Goal: Communication & Community: Answer question/provide support

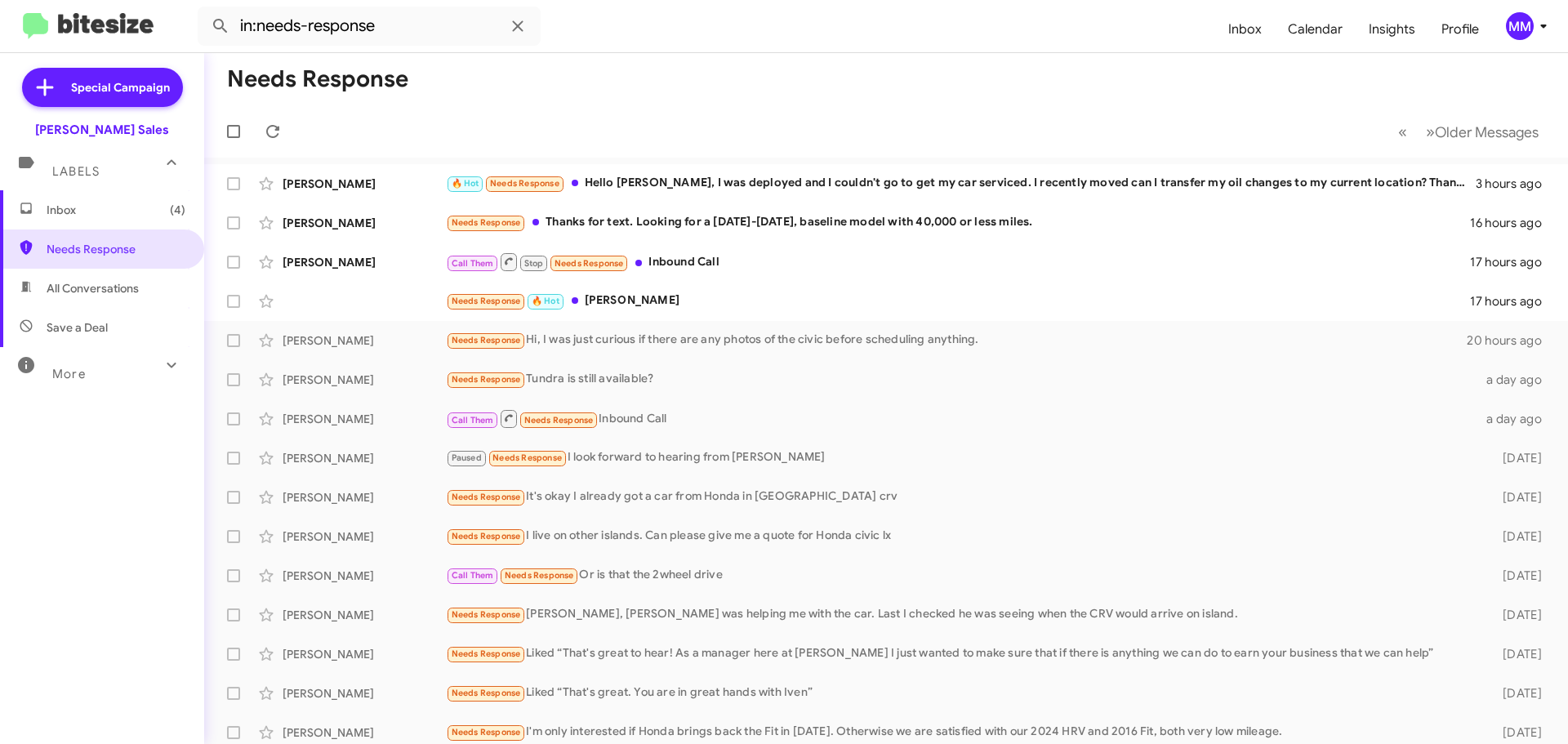
click at [629, 307] on div "Needs Response 🔥 Hot [PERSON_NAME]" at bounding box center [957, 300] width 1024 height 19
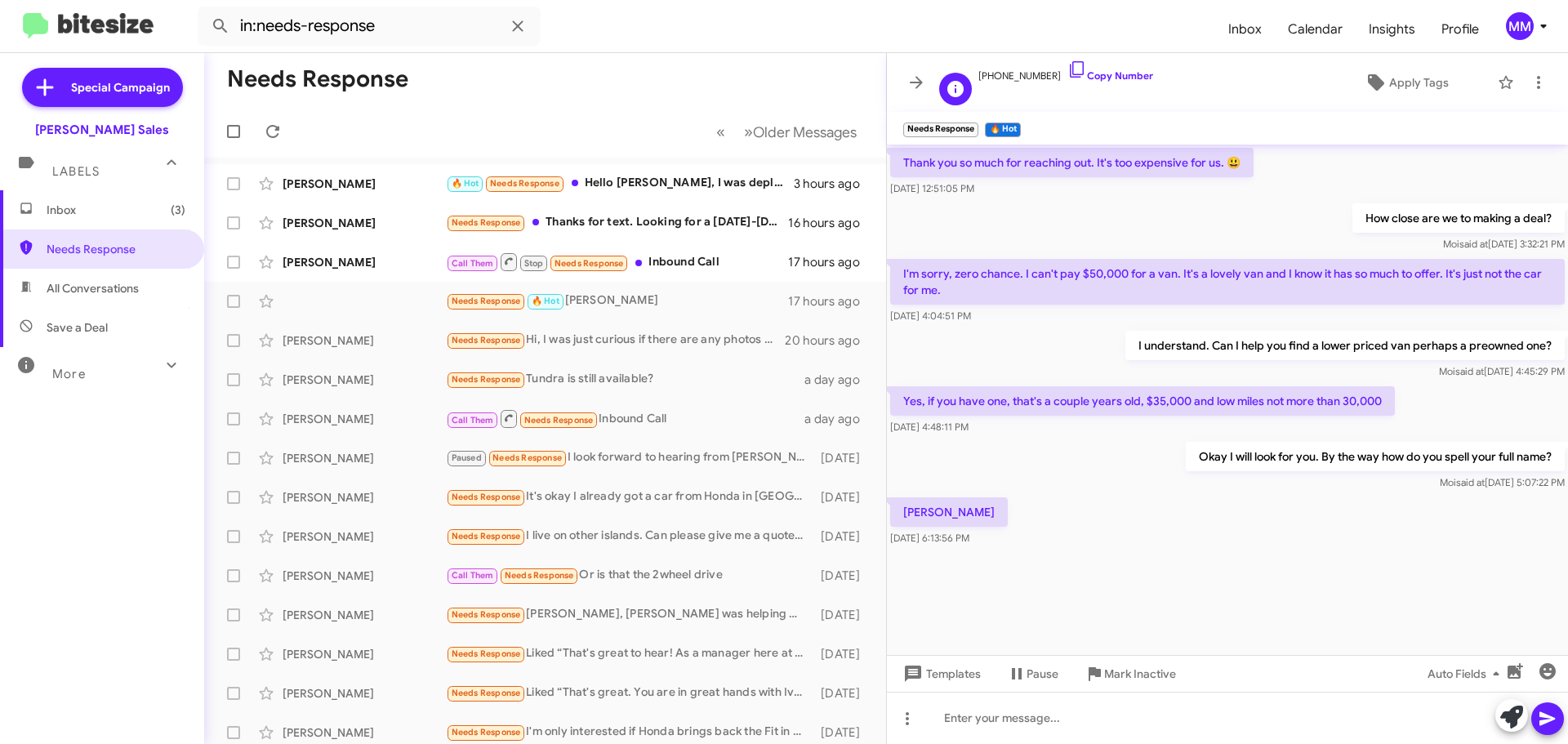
click at [1006, 77] on span "[PHONE_NUMBER] Copy Number" at bounding box center [1065, 72] width 174 height 25
click at [1067, 70] on icon at bounding box center [1077, 70] width 20 height 20
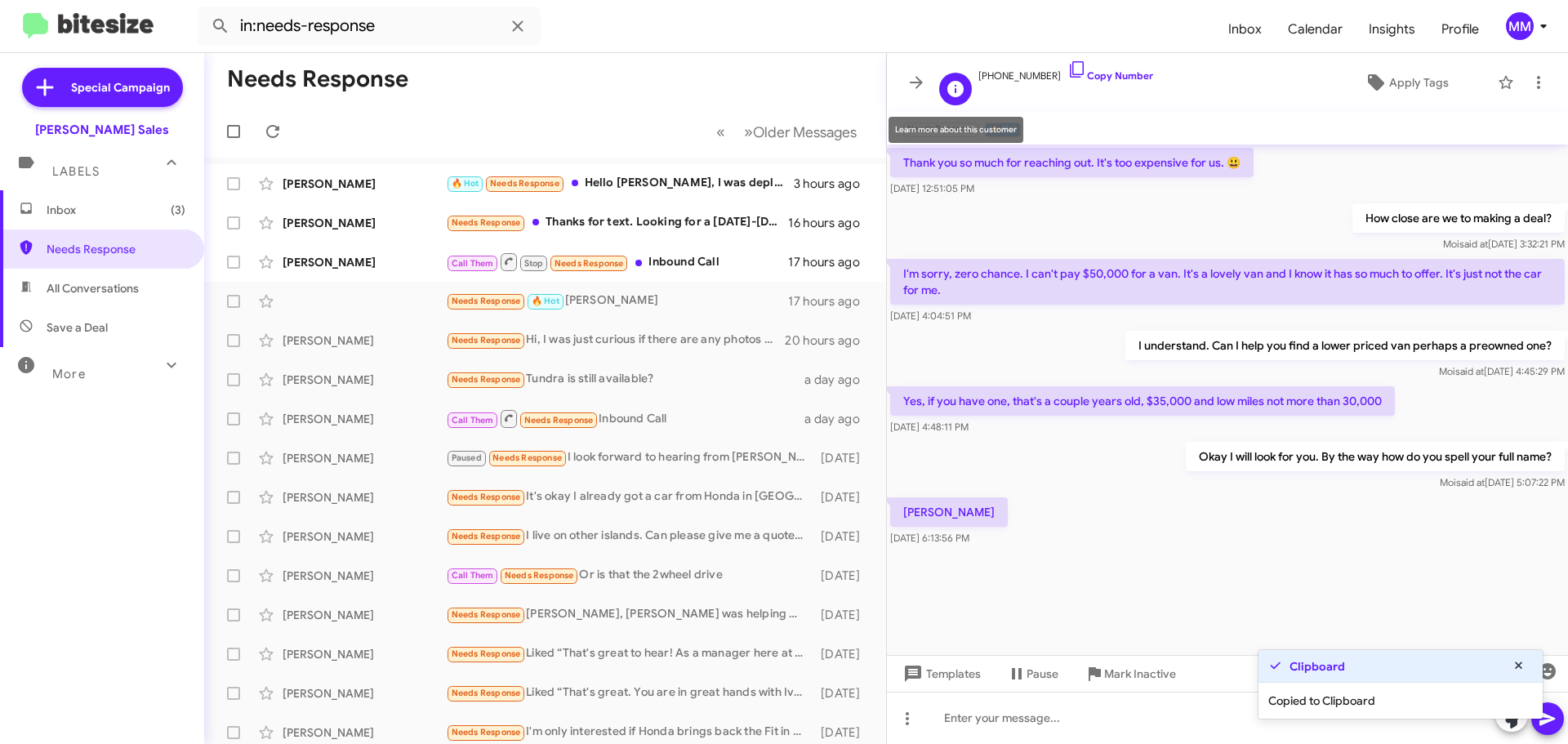
click at [953, 90] on icon at bounding box center [956, 88] width 17 height 17
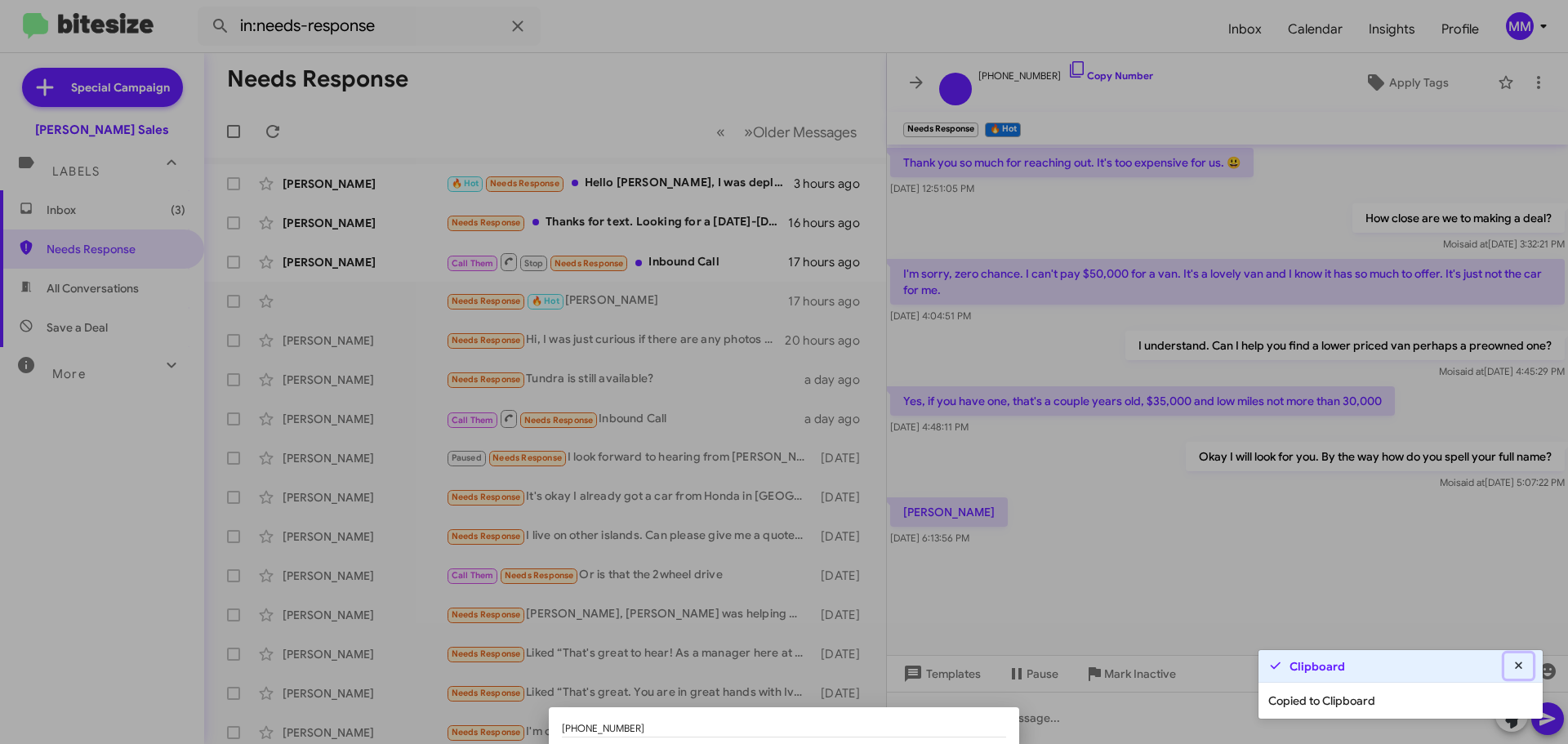
click at [1517, 665] on icon at bounding box center [1518, 665] width 7 height 7
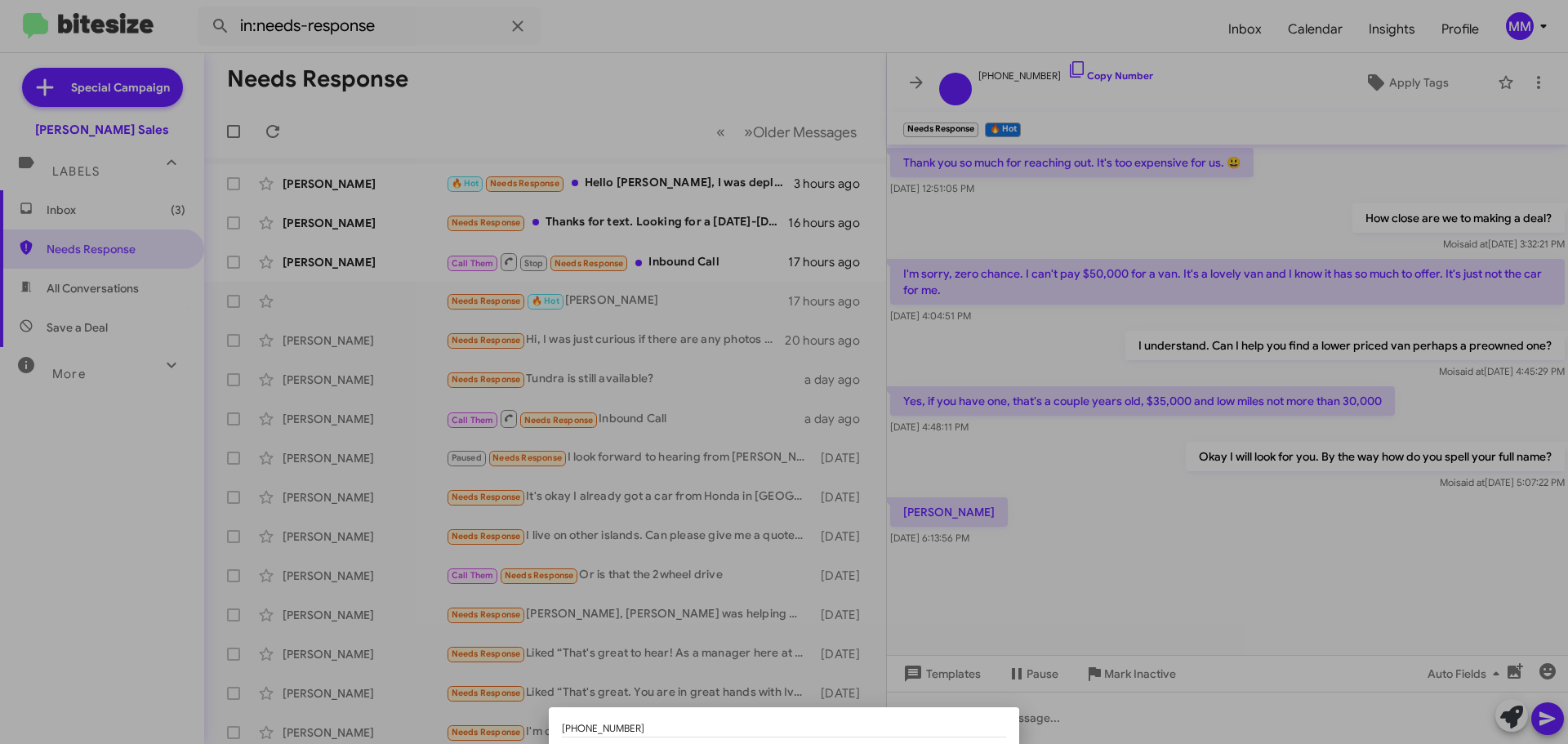
click at [1033, 107] on div at bounding box center [784, 372] width 1568 height 744
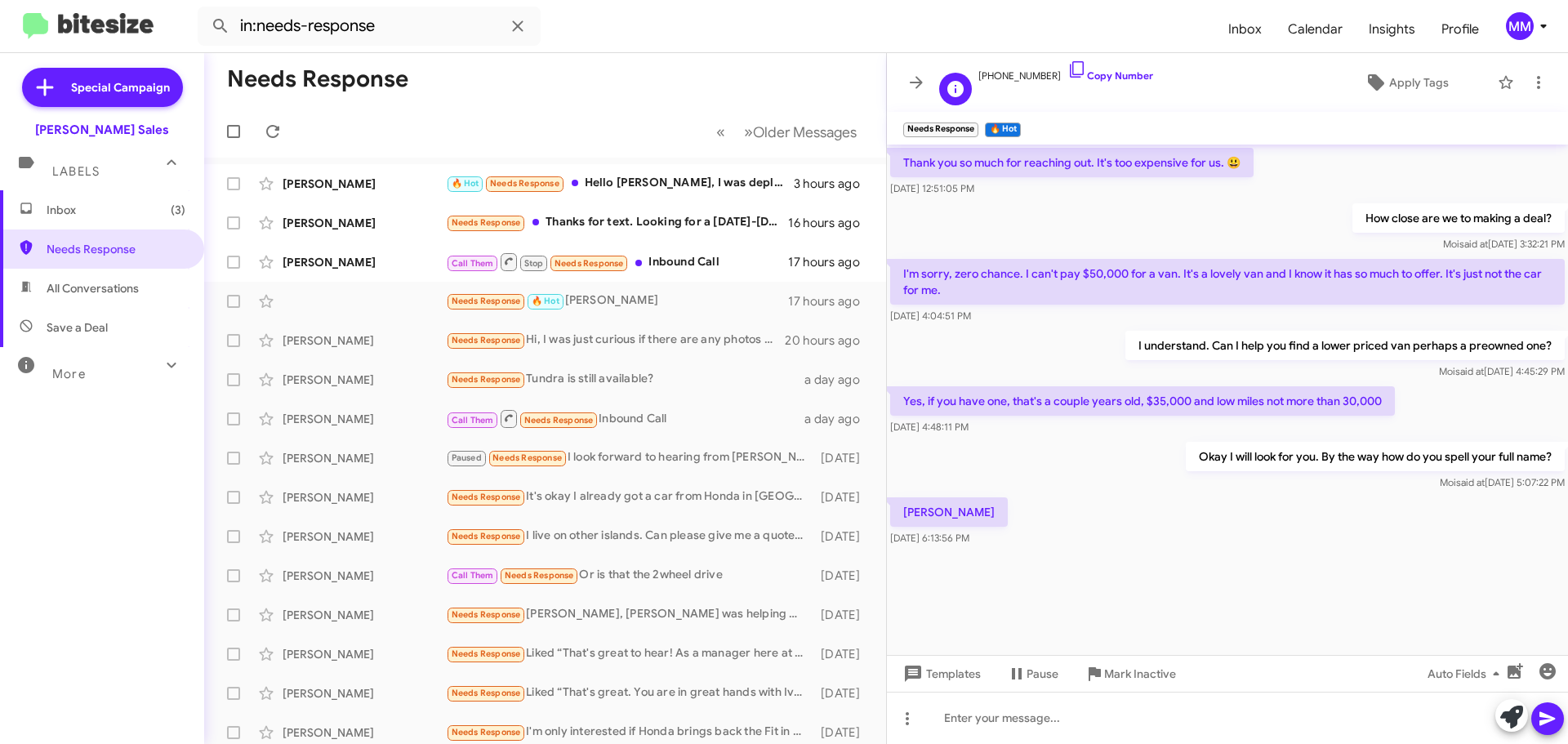
click at [1016, 75] on span "[PHONE_NUMBER] Copy Number" at bounding box center [1065, 72] width 174 height 25
click at [1047, 111] on mat-toolbar "[PHONE_NUMBER] Copy Number Apply Tags" at bounding box center [1227, 82] width 681 height 59
click at [1529, 82] on icon at bounding box center [1539, 82] width 20 height 20
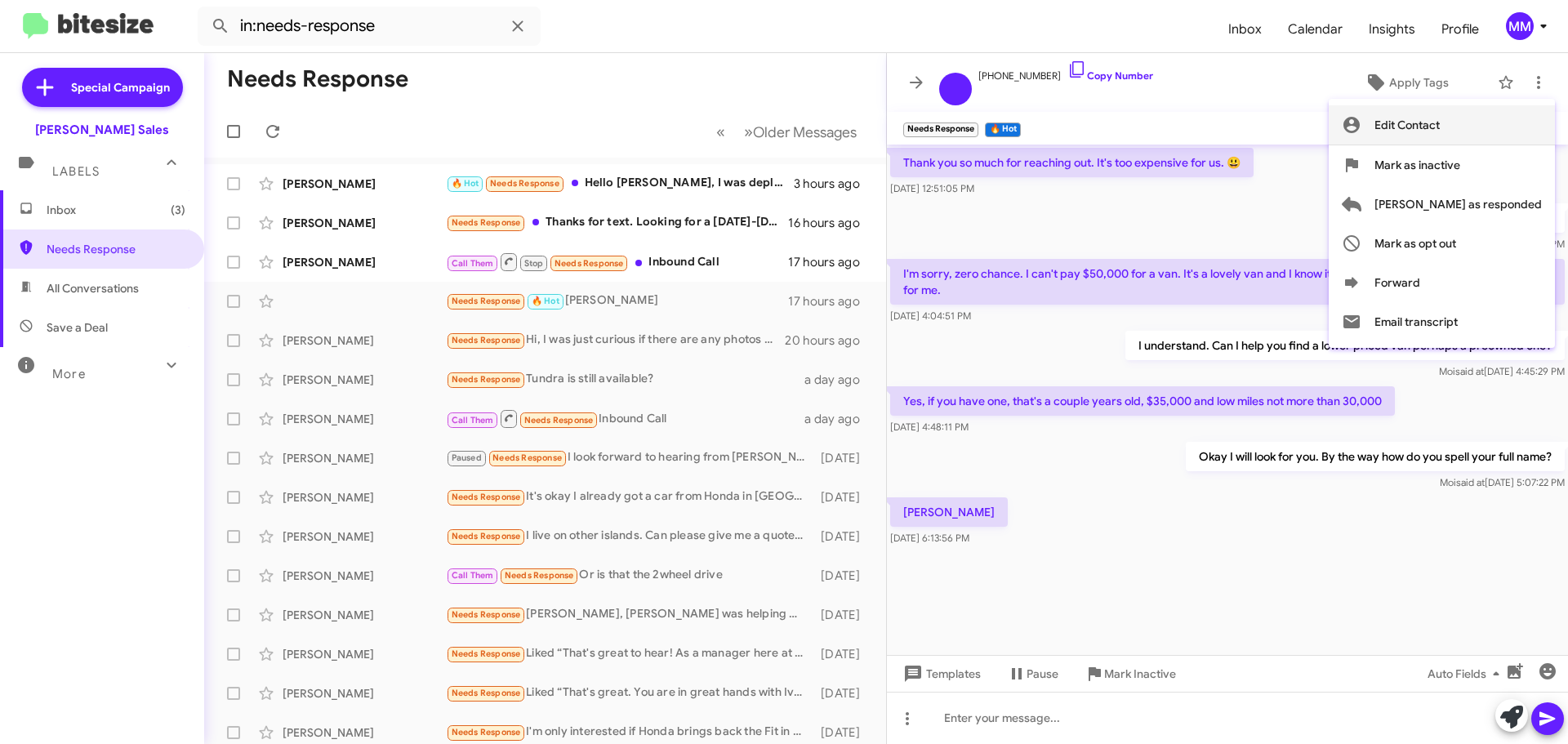
click at [1440, 122] on span "Edit Contact" at bounding box center [1406, 124] width 66 height 39
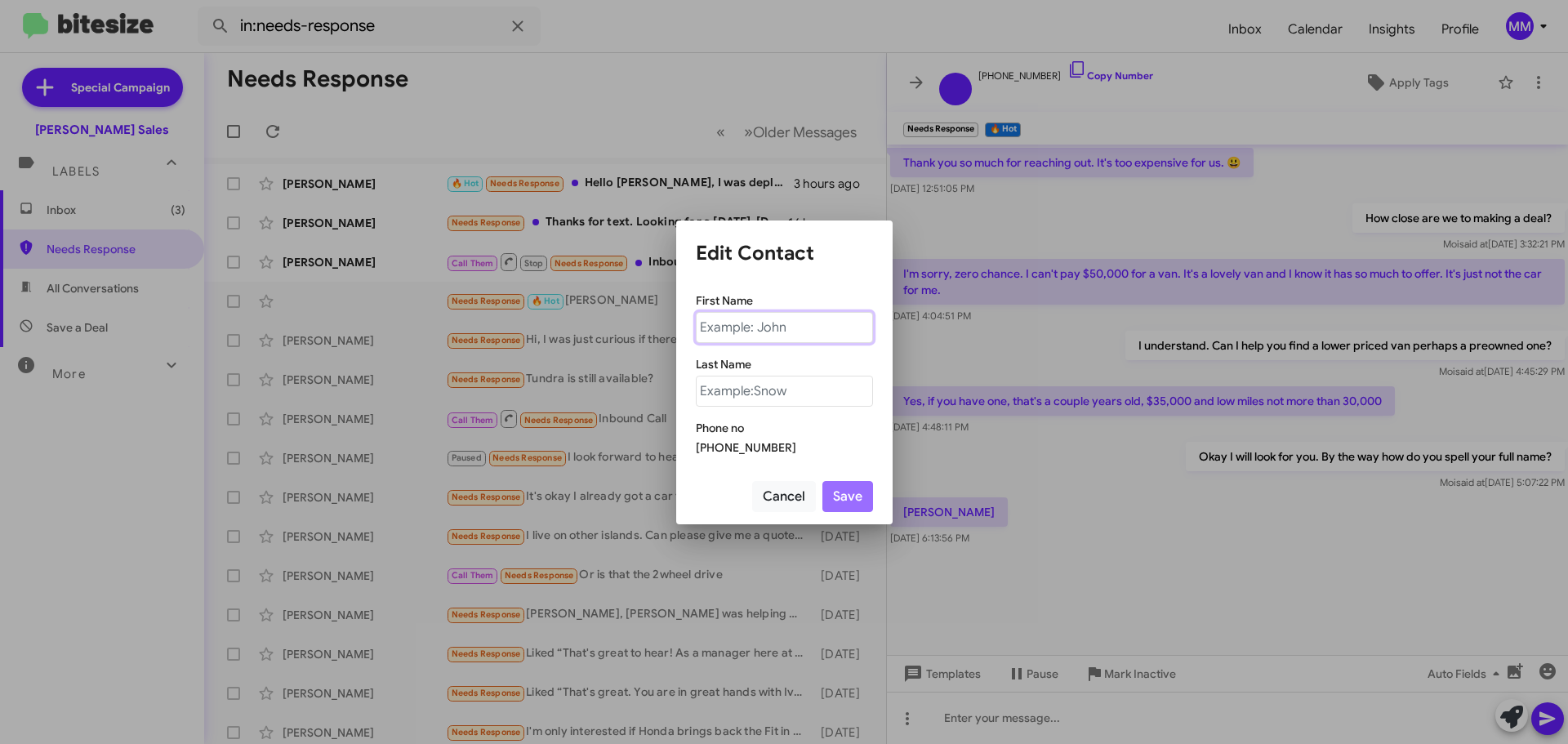
click at [760, 326] on input "text" at bounding box center [784, 327] width 177 height 31
click at [1076, 529] on div at bounding box center [784, 372] width 1568 height 744
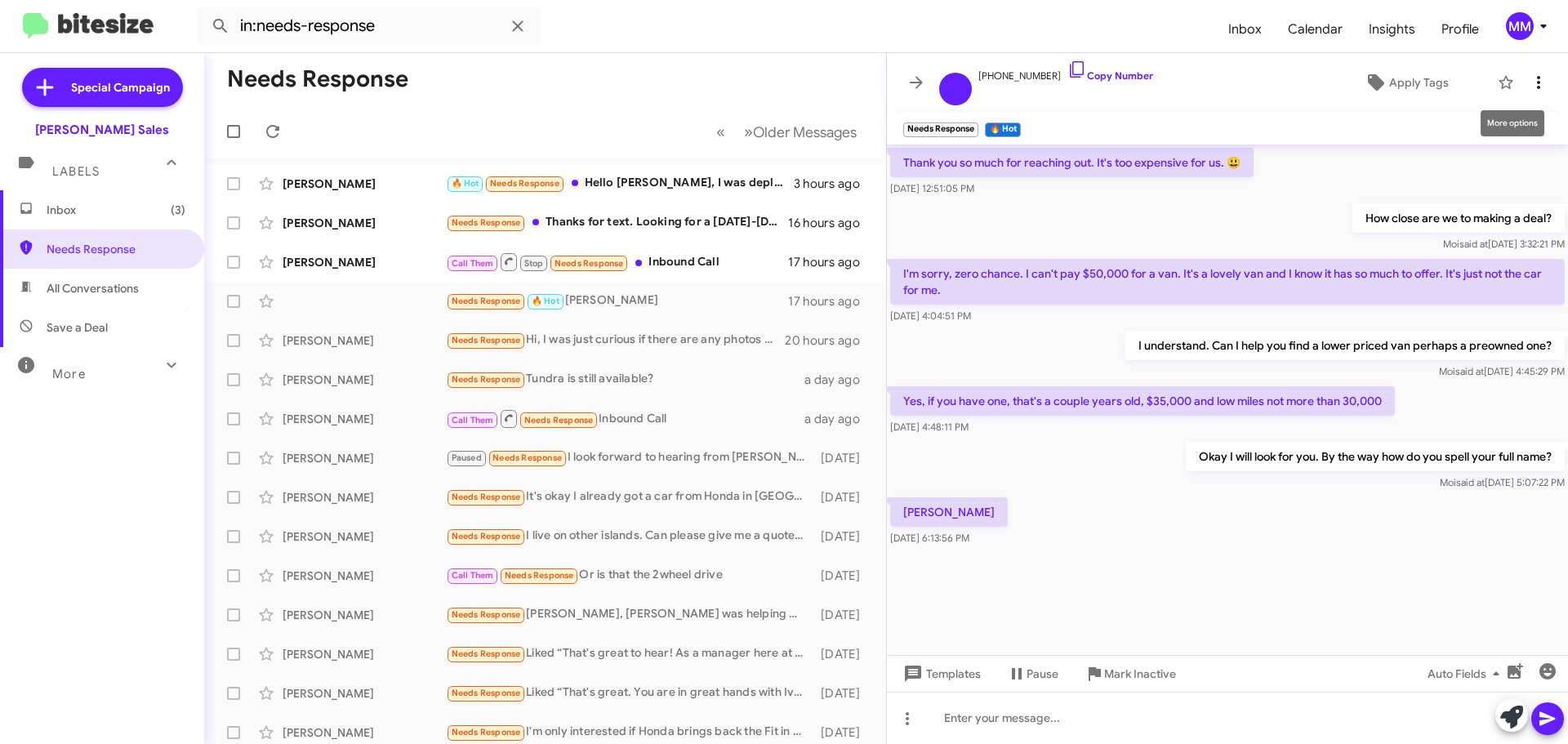
click at [1540, 82] on icon at bounding box center [1538, 81] width 3 height 13
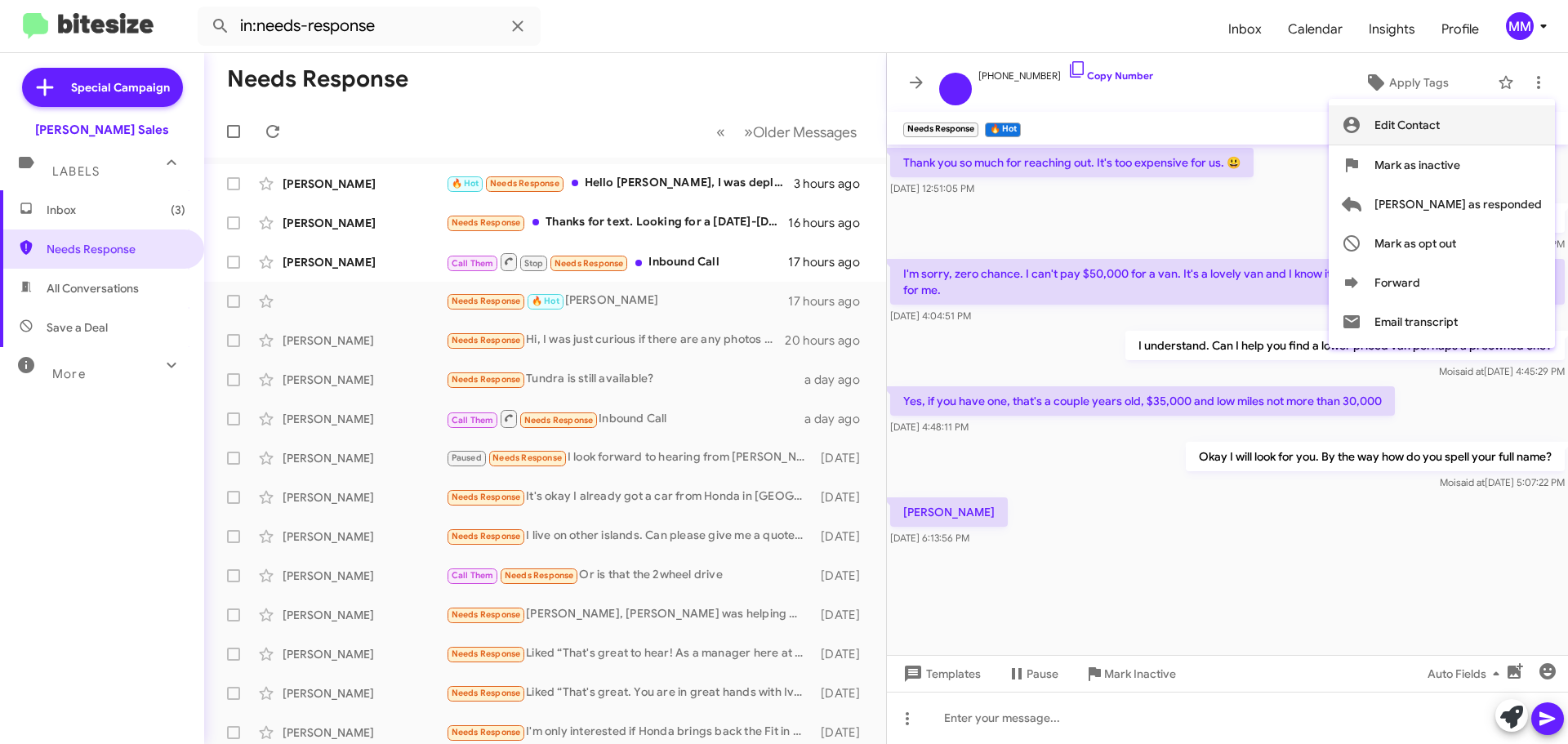
click at [1440, 125] on span "Edit Contact" at bounding box center [1406, 124] width 66 height 39
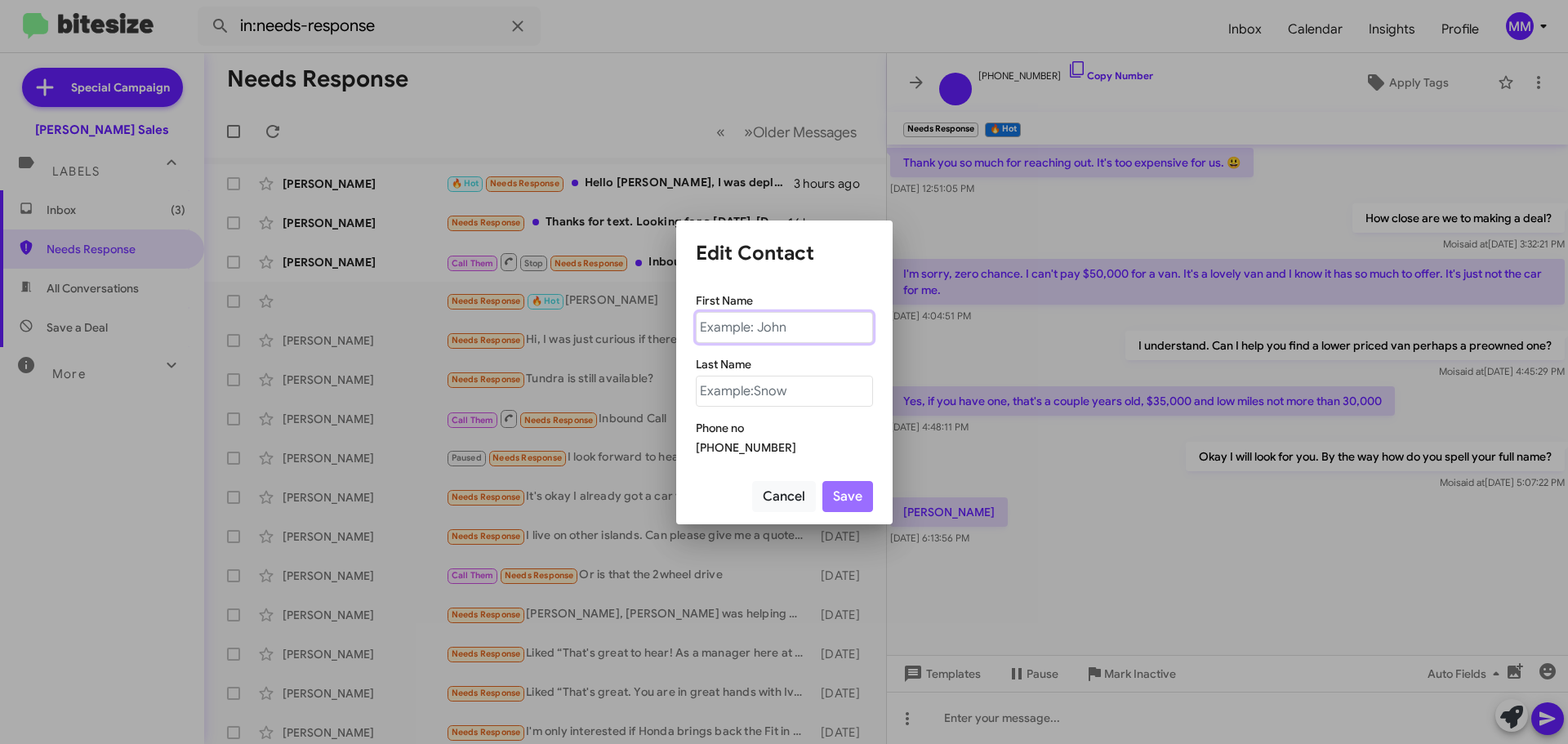
click at [728, 326] on input "text" at bounding box center [784, 327] width 177 height 31
type input "s"
type input "SYDNI"
click at [743, 392] on input "text" at bounding box center [784, 391] width 177 height 31
type input "[PERSON_NAME]"
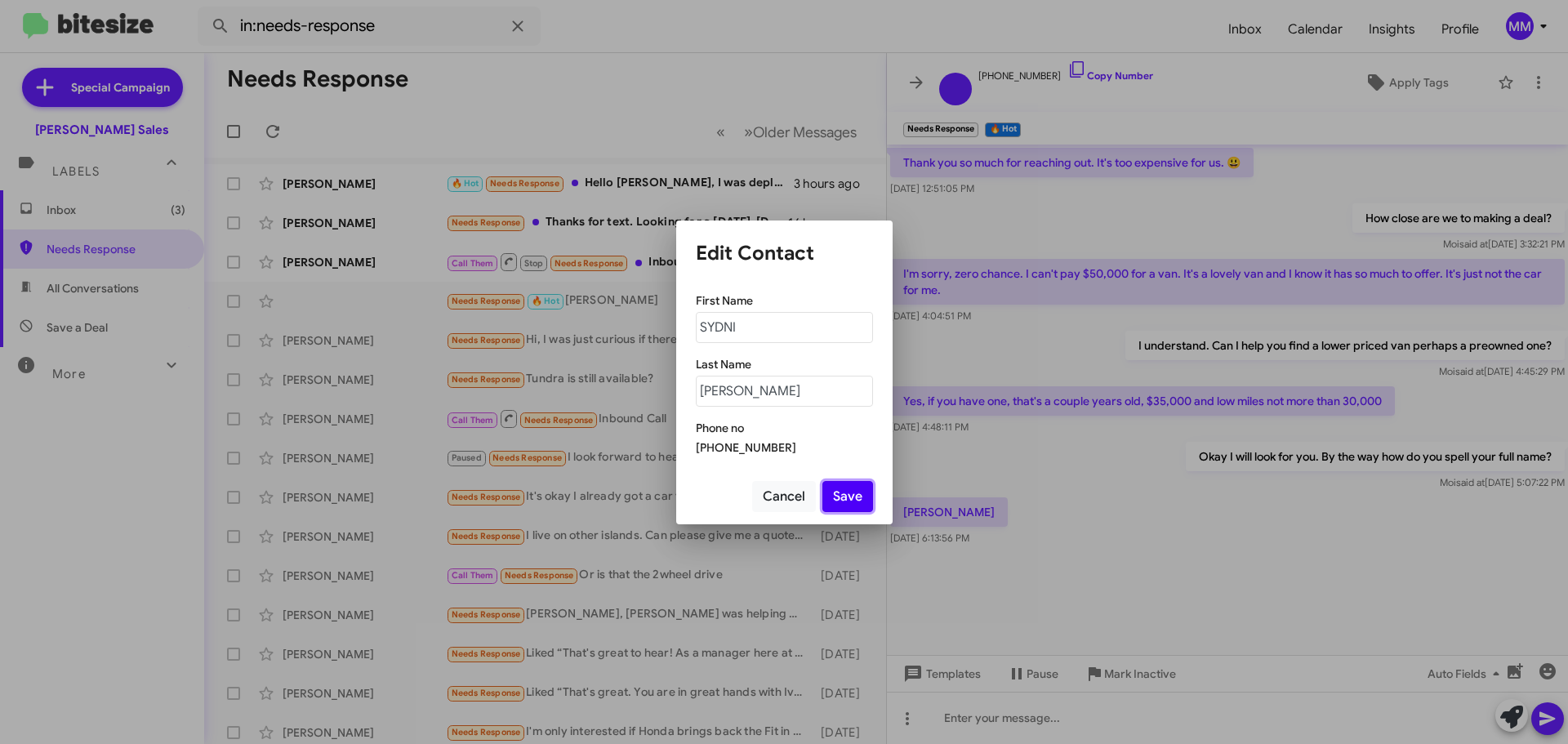
click at [845, 493] on button "Save" at bounding box center [848, 497] width 51 height 31
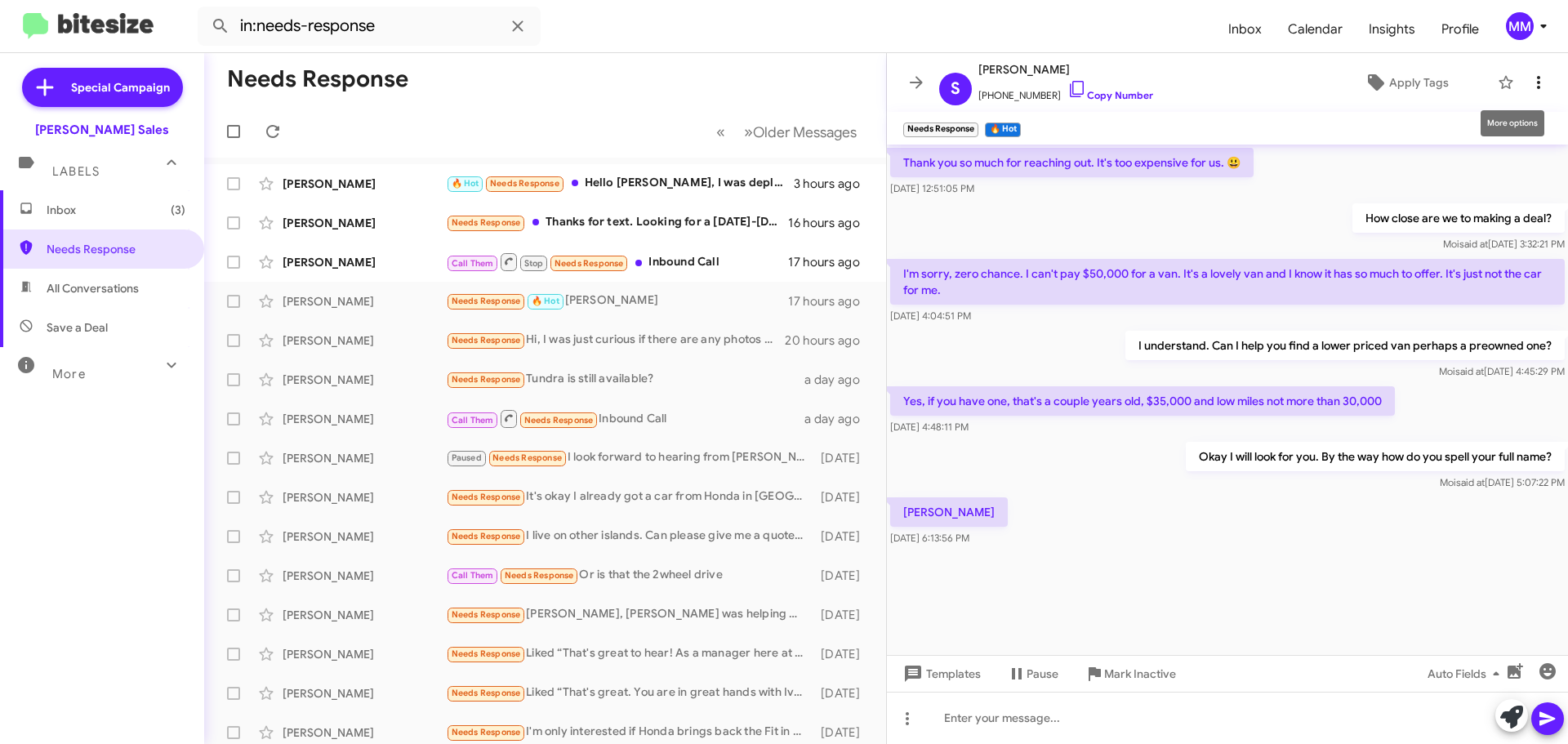
click at [1540, 80] on icon at bounding box center [1539, 82] width 20 height 20
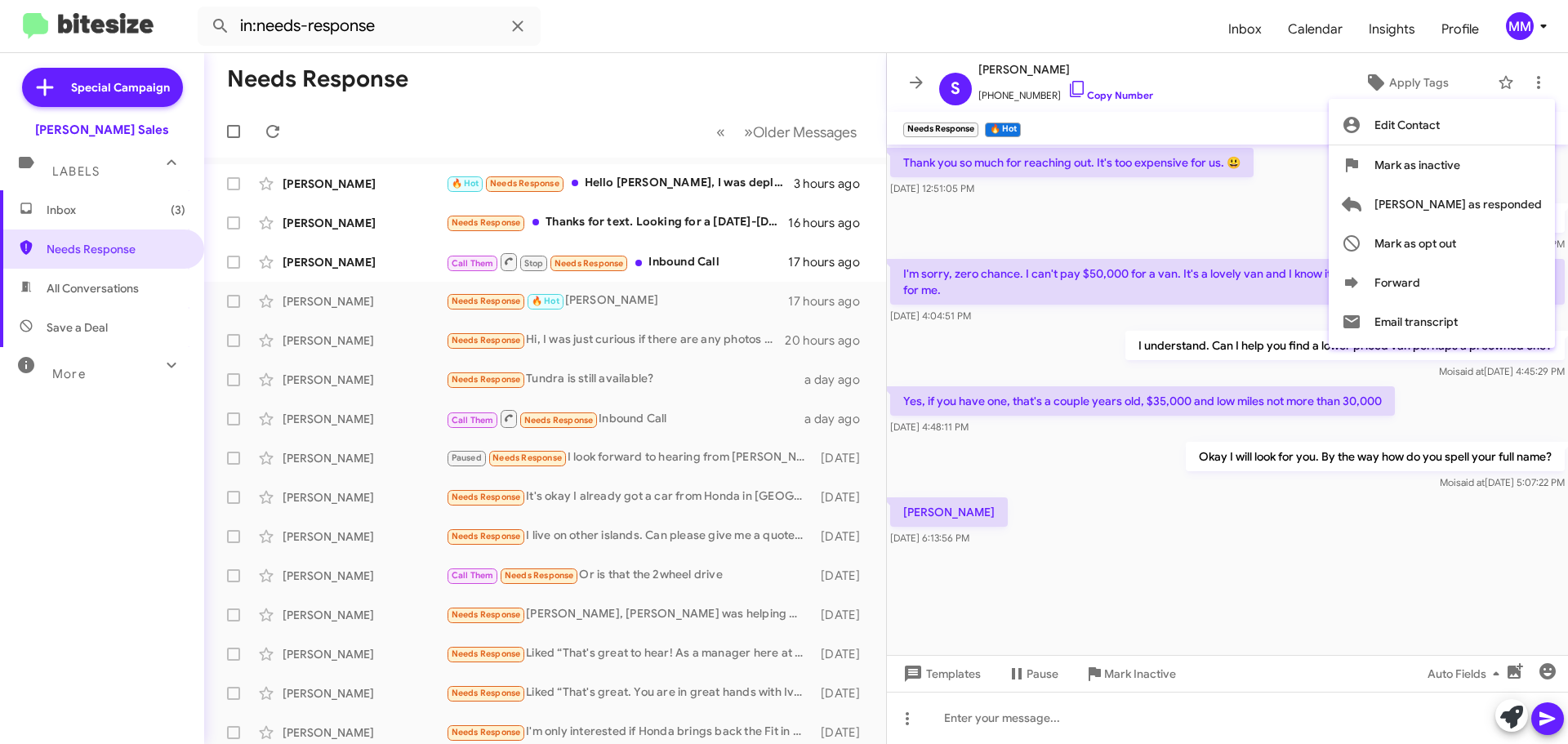
click at [1002, 67] on div at bounding box center [784, 372] width 1568 height 744
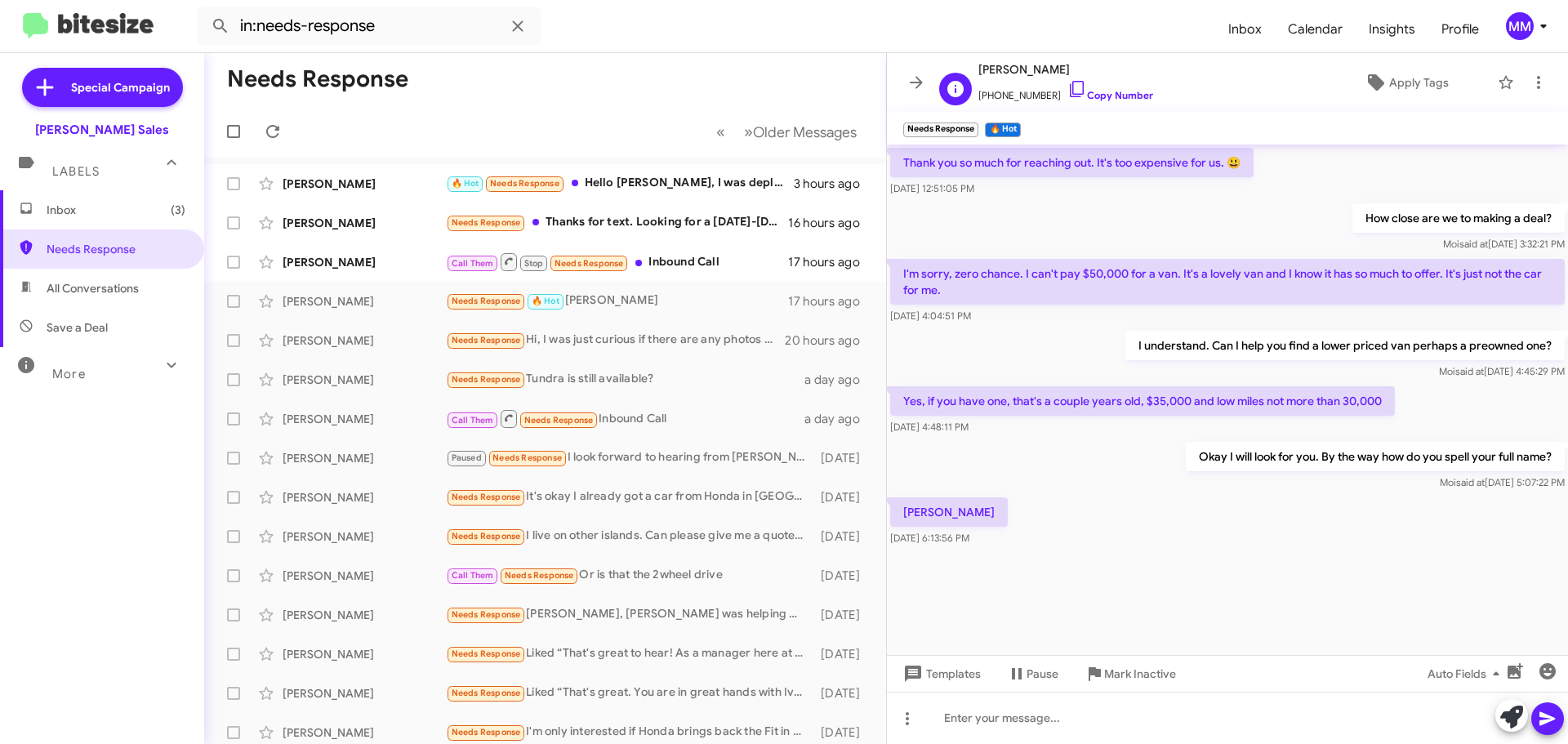
click at [993, 74] on span "[PERSON_NAME]" at bounding box center [1065, 70] width 174 height 20
click at [958, 95] on icon at bounding box center [956, 88] width 17 height 17
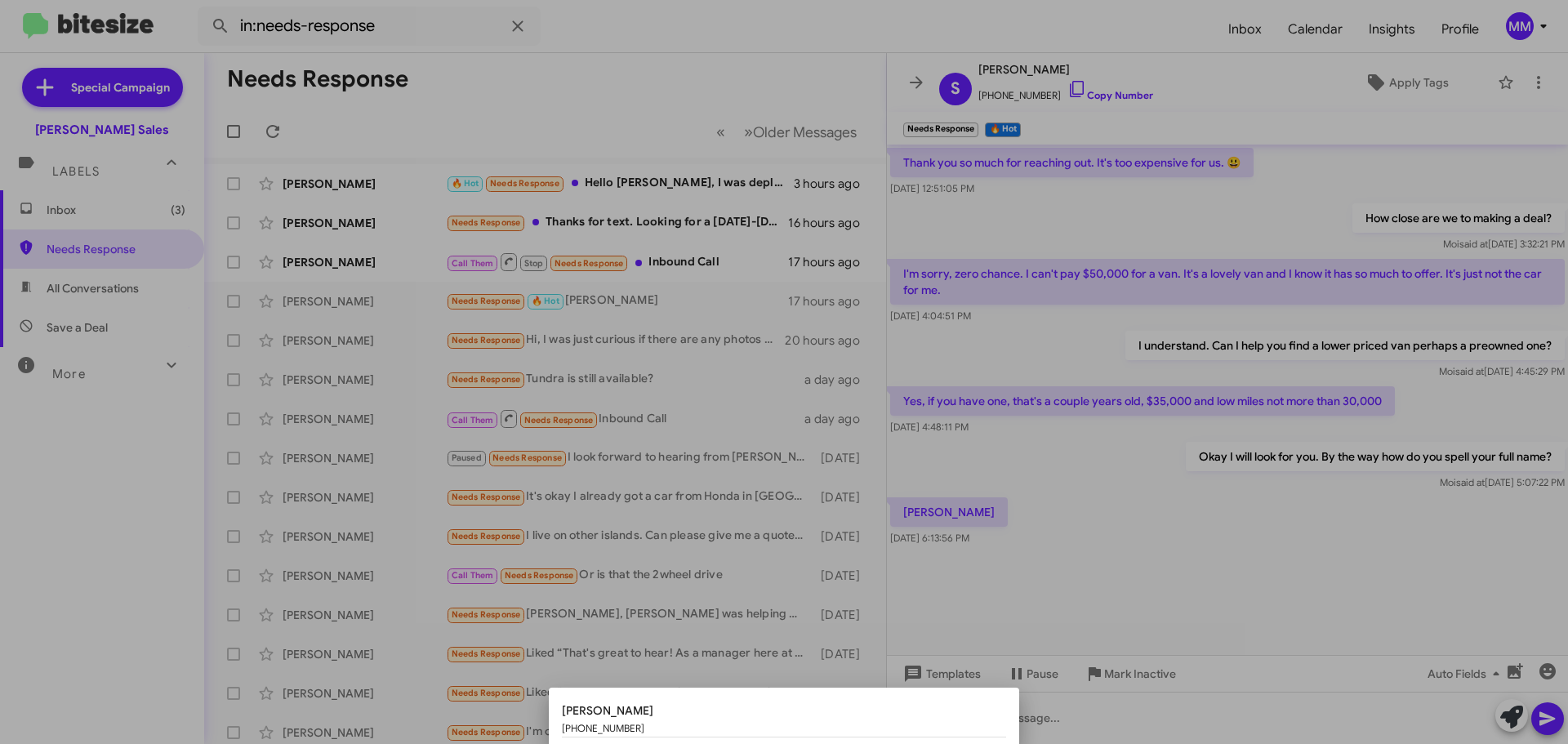
click at [1044, 237] on div at bounding box center [784, 372] width 1568 height 744
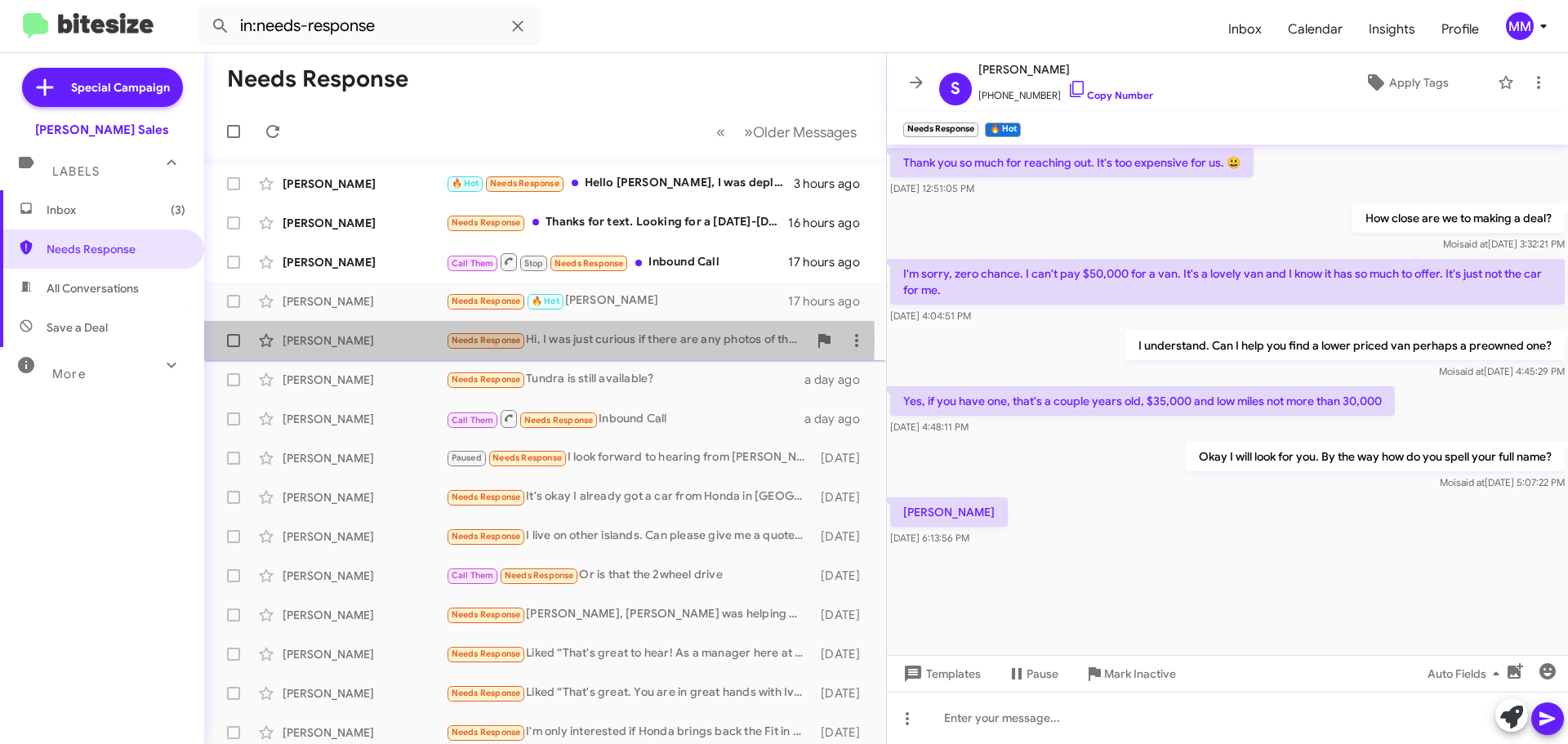
click at [343, 339] on div "[PERSON_NAME]" at bounding box center [364, 340] width 164 height 17
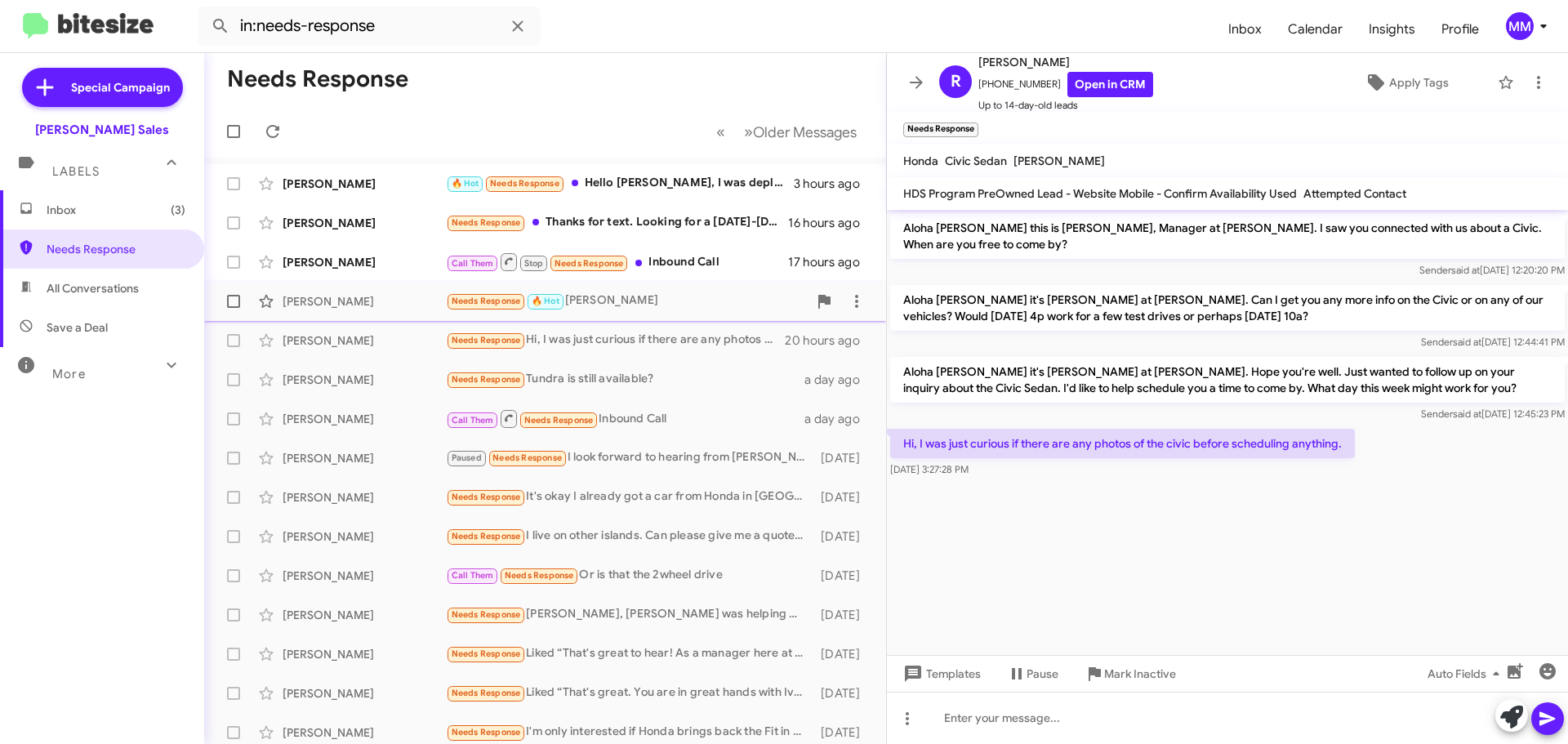
click at [349, 311] on div "[PERSON_NAME] Needs Response 🔥 Hot [PERSON_NAME] 17 hours ago" at bounding box center [545, 301] width 656 height 32
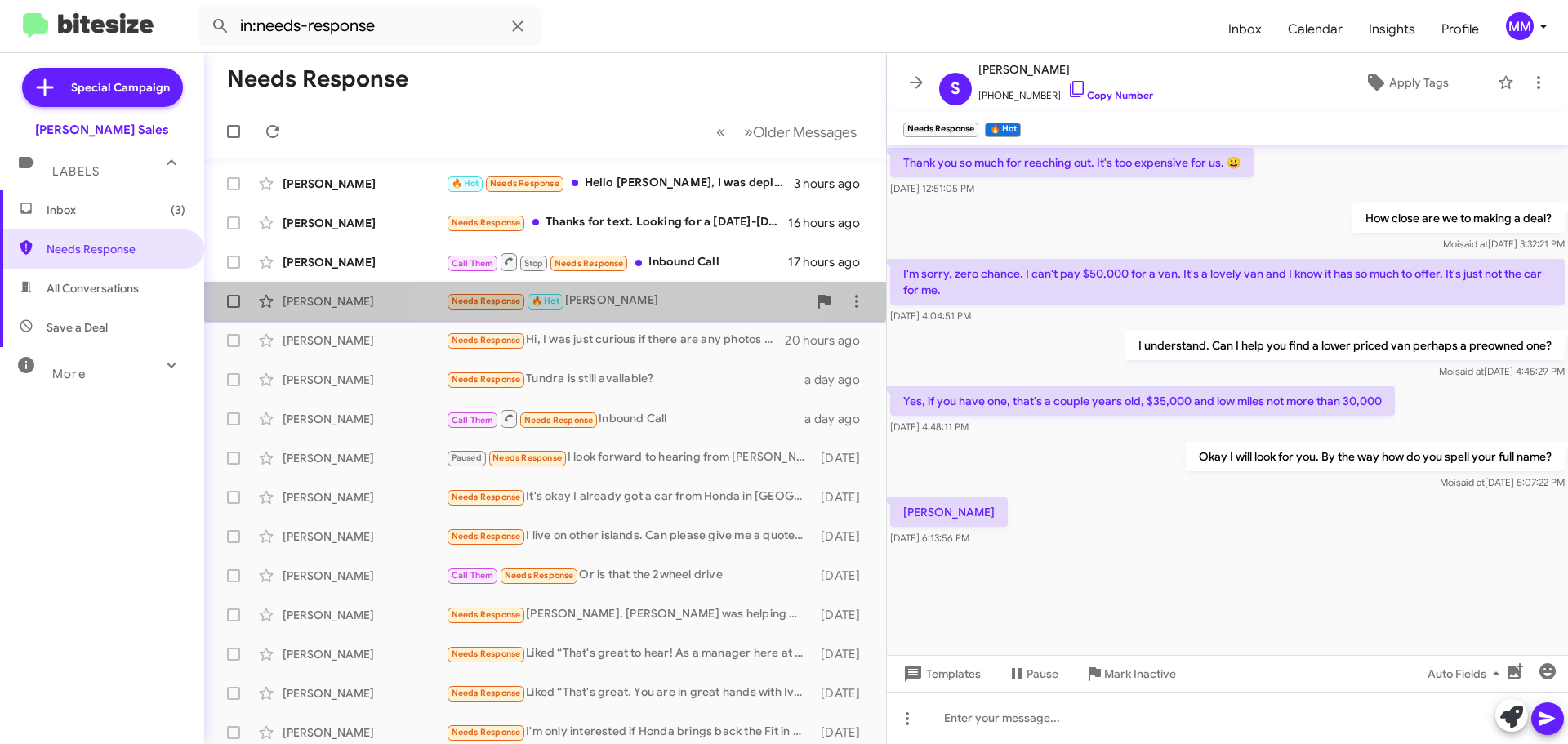
click at [582, 305] on div "Needs Response 🔥 Hot [PERSON_NAME]" at bounding box center [626, 300] width 362 height 19
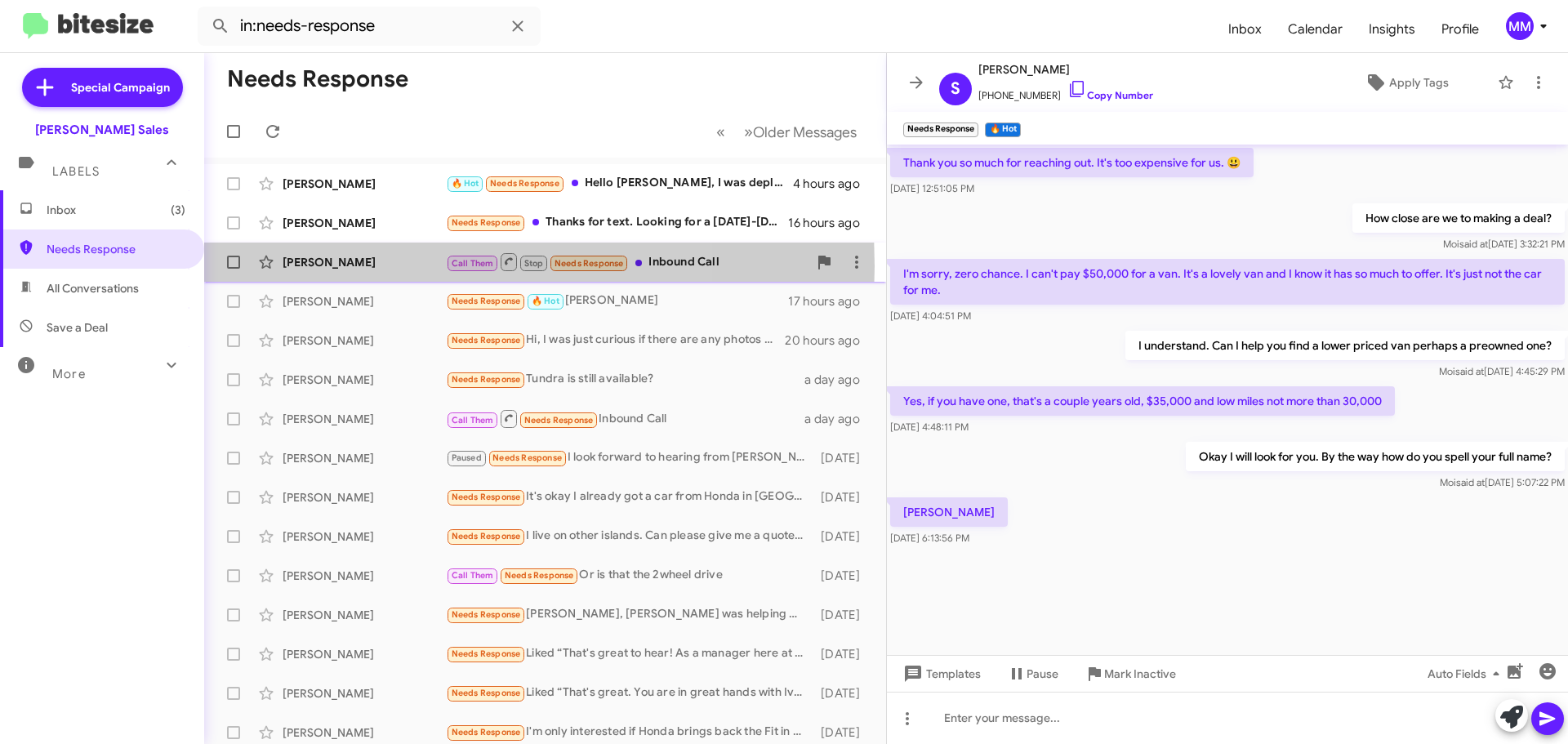
click at [378, 267] on div "[PERSON_NAME]" at bounding box center [364, 262] width 164 height 17
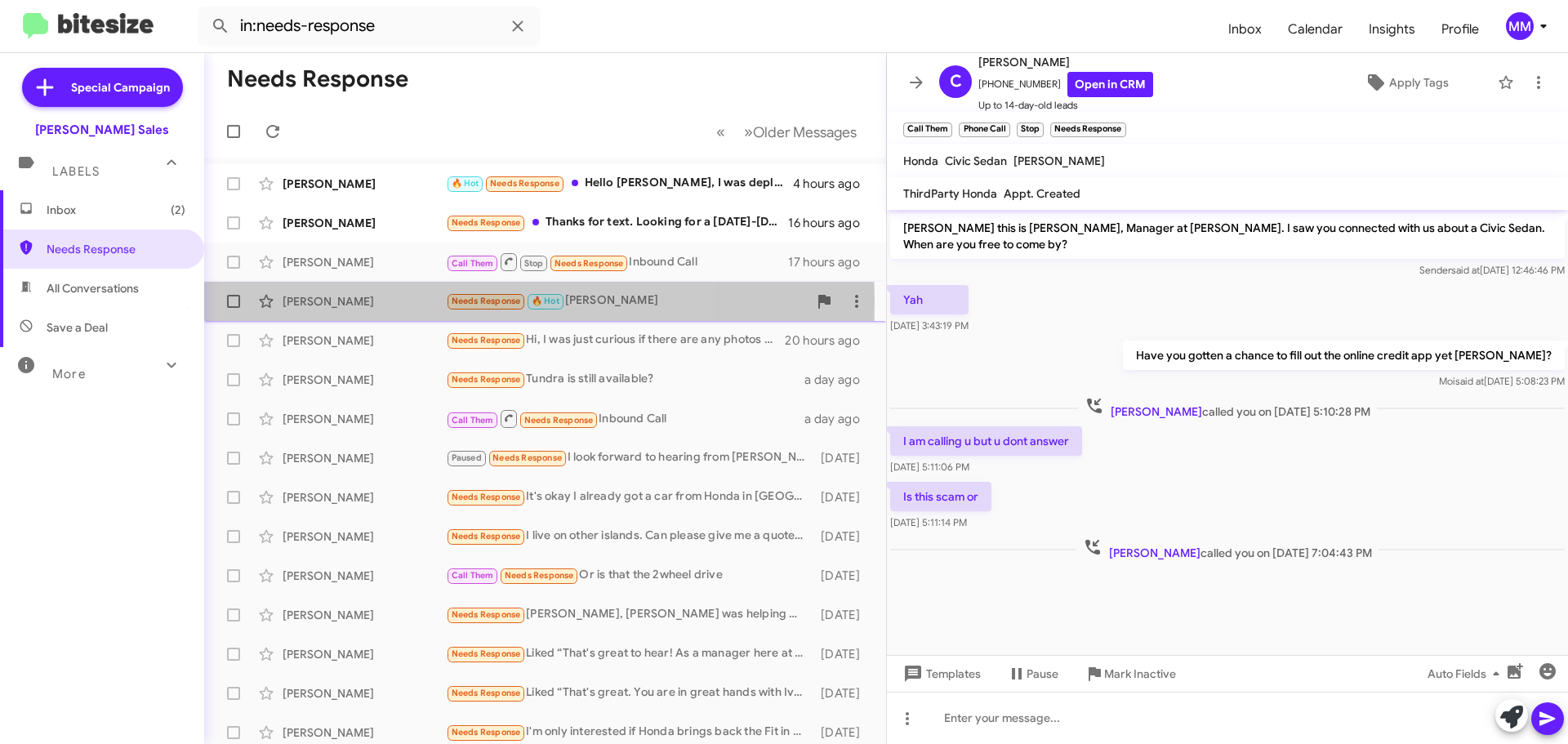
click at [379, 302] on div "[PERSON_NAME]" at bounding box center [364, 301] width 164 height 17
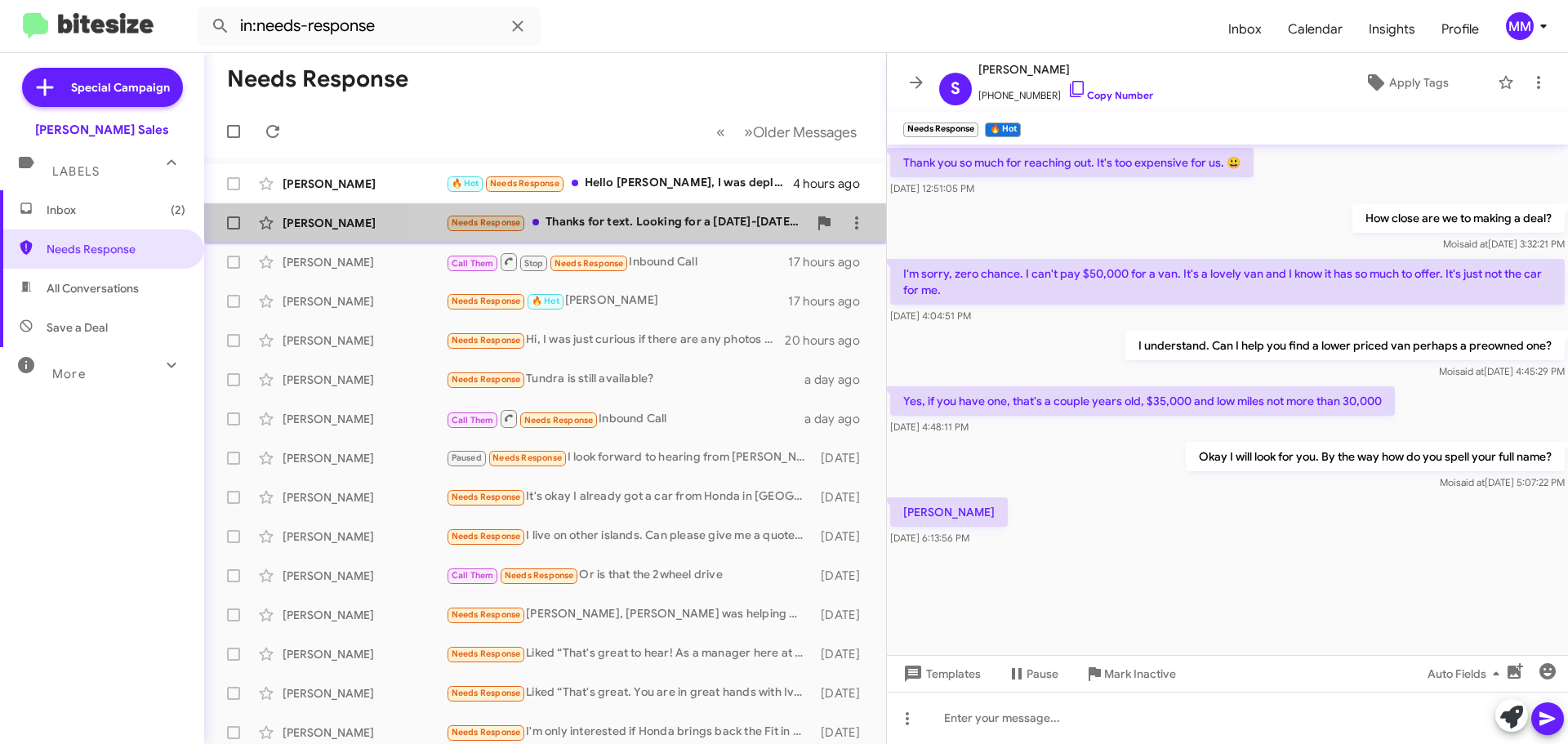
click at [644, 214] on div "Needs Response Thanks for text. Looking for a [DATE]-[DATE], baseline model wit…" at bounding box center [626, 222] width 362 height 19
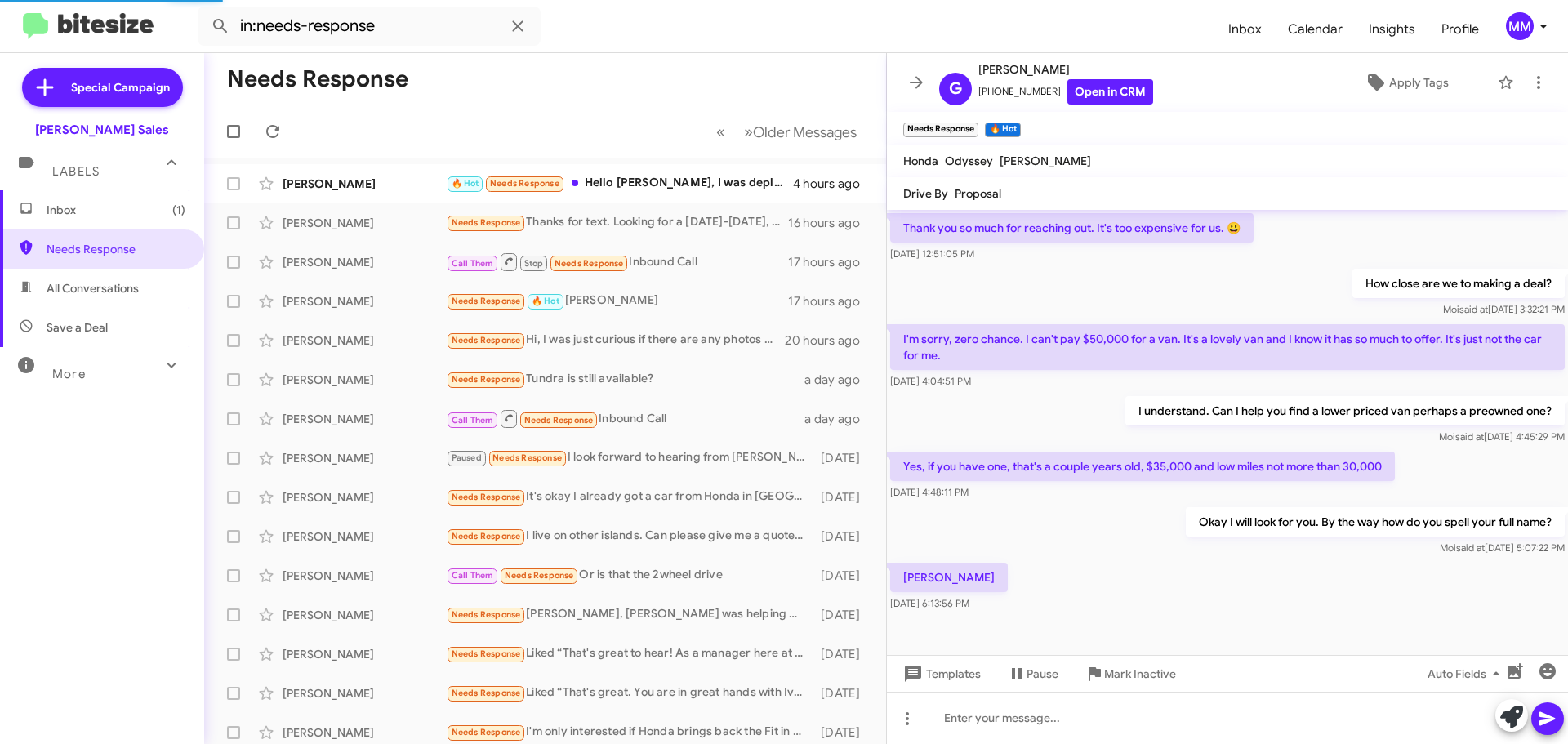
scroll to position [1145, 0]
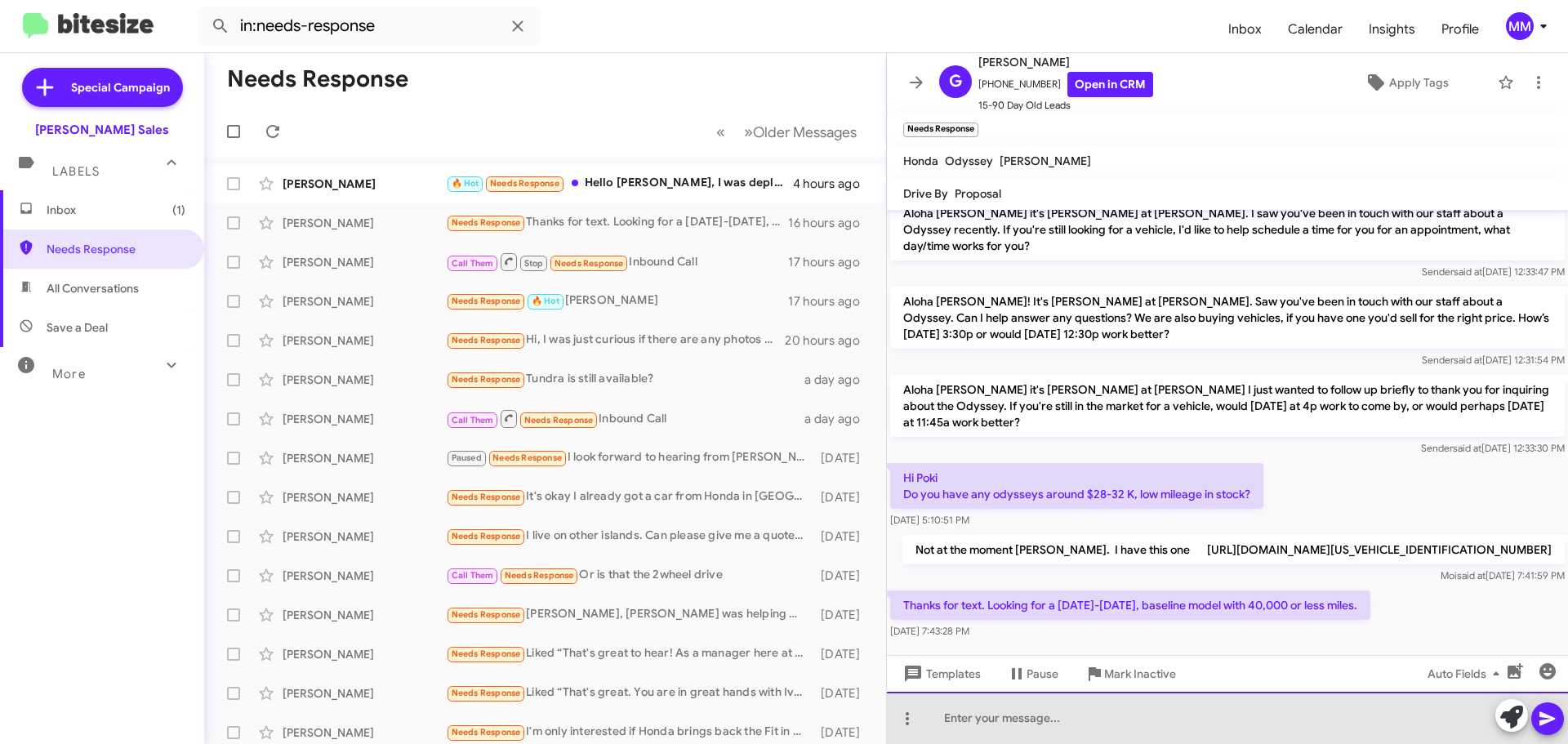
click at [980, 719] on div at bounding box center [1227, 718] width 681 height 52
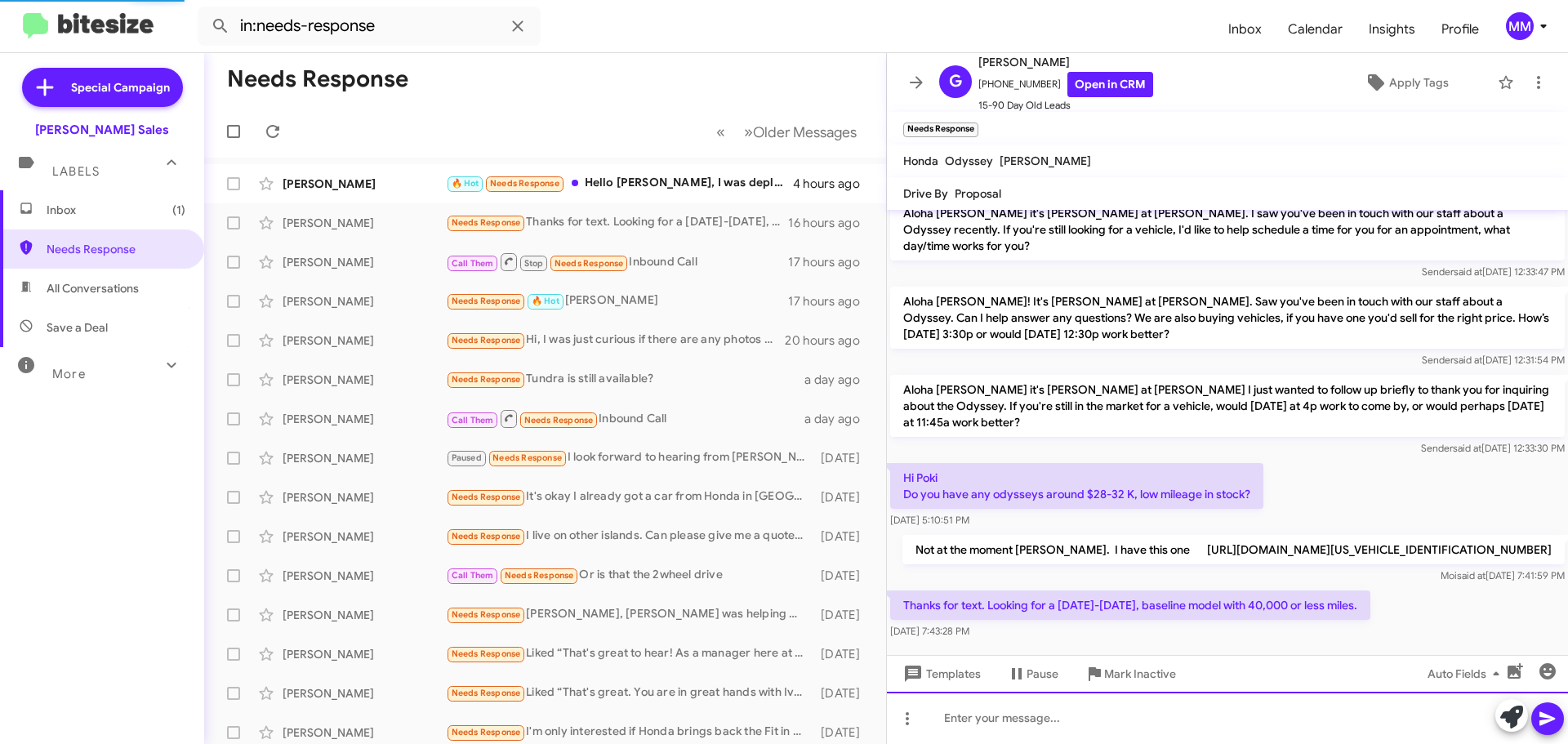
scroll to position [0, 0]
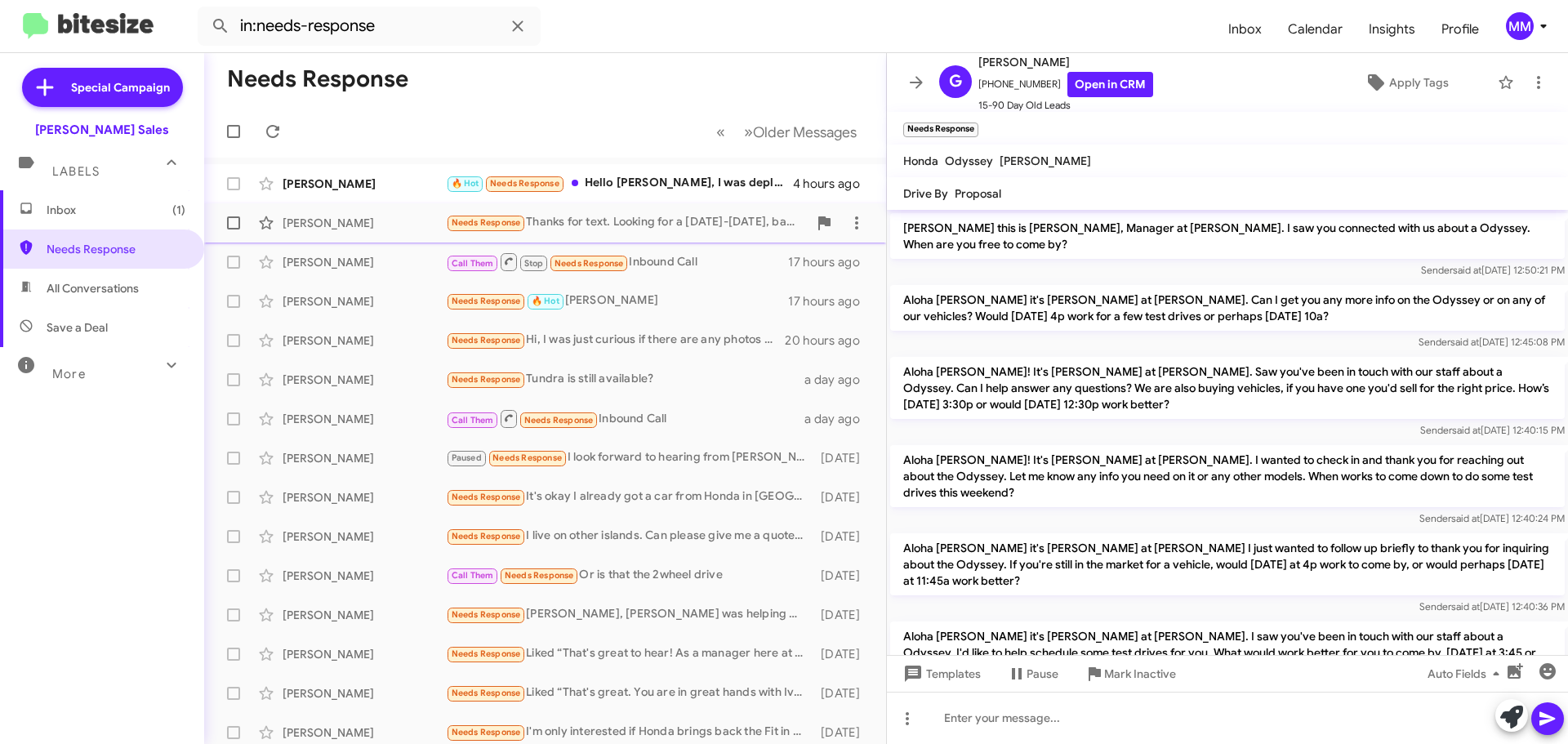
click at [349, 225] on div "[PERSON_NAME]" at bounding box center [364, 223] width 164 height 17
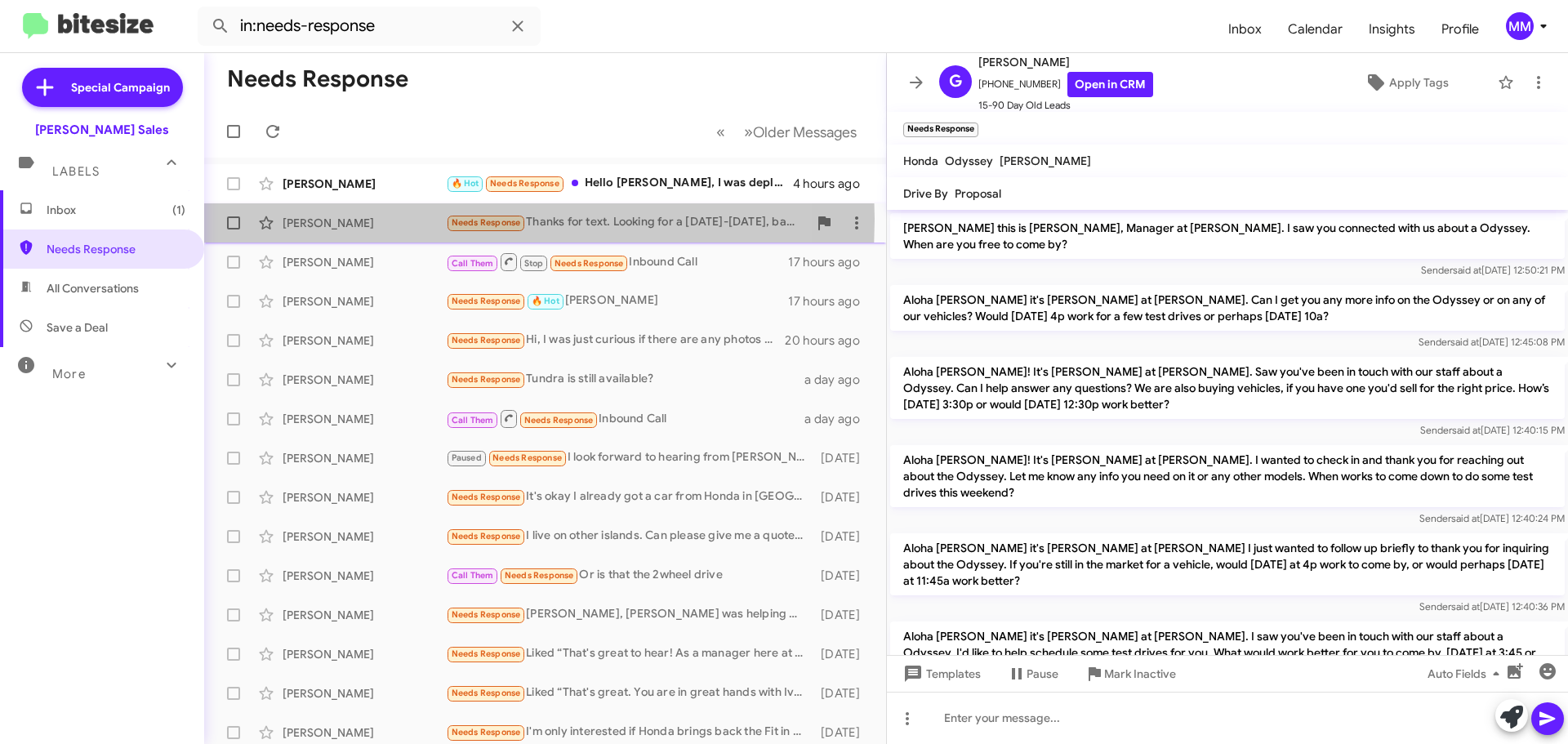
drag, startPoint x: 324, startPoint y: 219, endPoint x: 335, endPoint y: 213, distance: 12.5
click at [324, 220] on div "[PERSON_NAME]" at bounding box center [364, 223] width 164 height 17
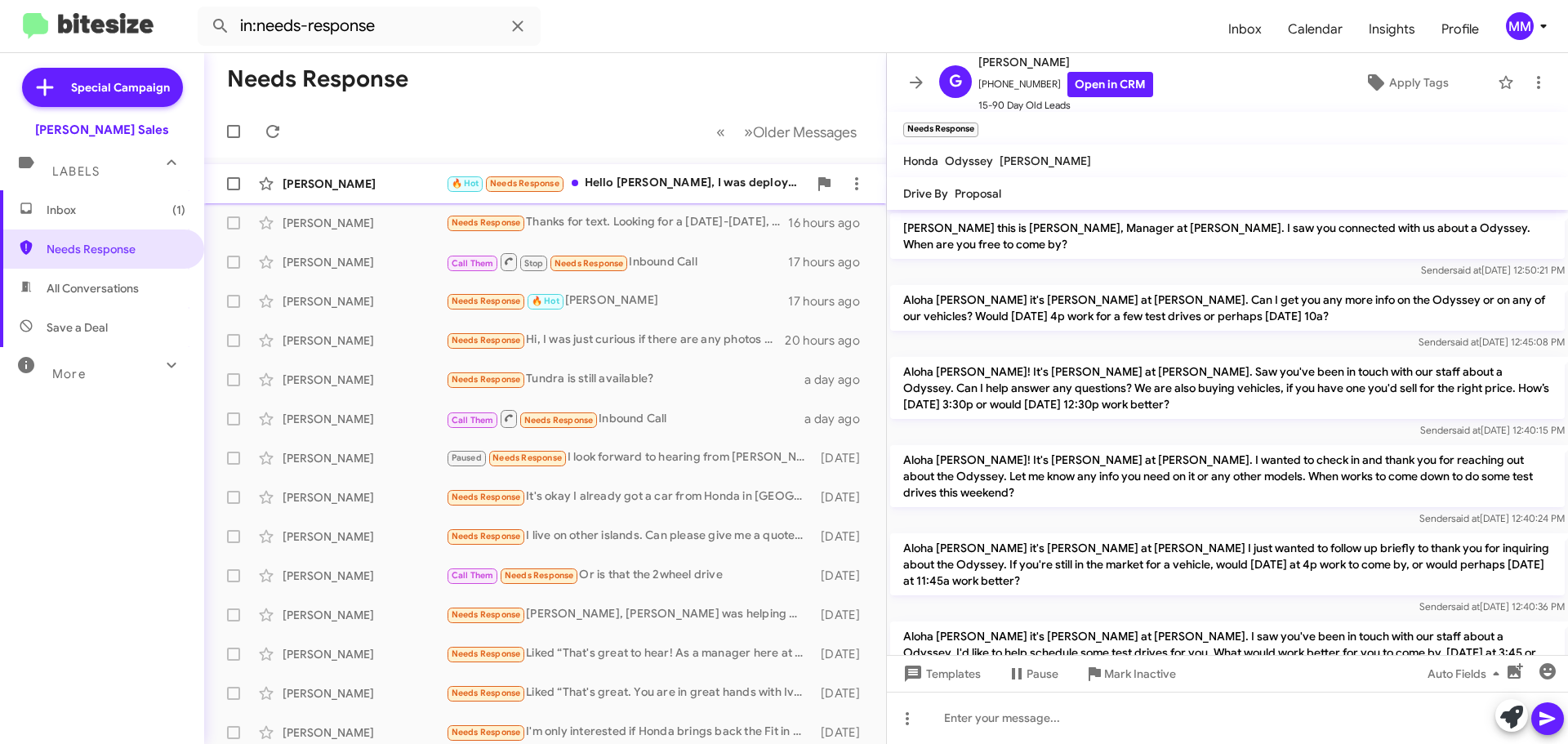
click at [340, 180] on div "[PERSON_NAME]" at bounding box center [364, 183] width 164 height 17
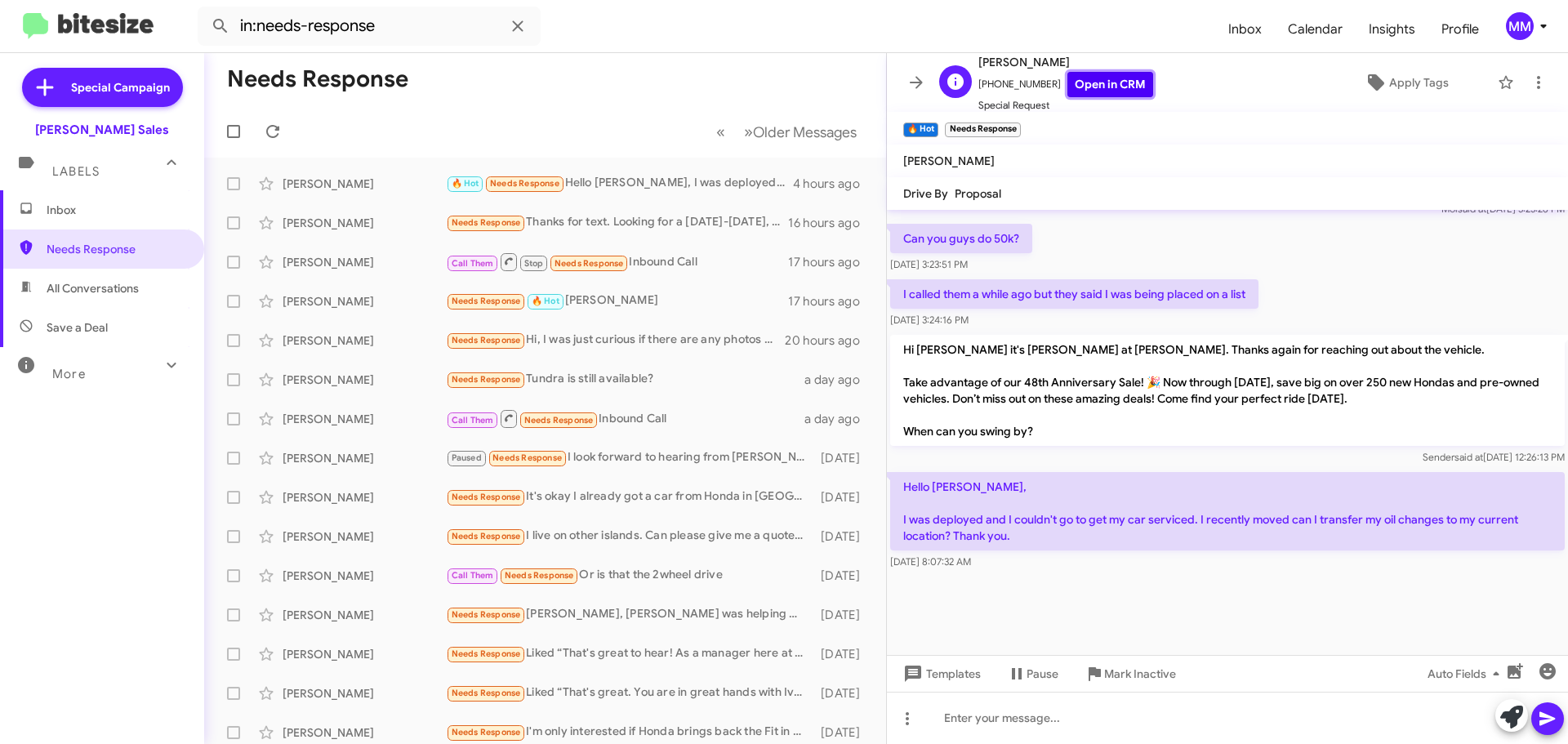
click at [1092, 79] on link "Open in CRM" at bounding box center [1109, 84] width 85 height 25
drag, startPoint x: 1071, startPoint y: 61, endPoint x: 975, endPoint y: 55, distance: 96.2
click at [975, 55] on div "D [PERSON_NAME] [PHONE_NUMBER] Open in CRM Special Request" at bounding box center [1043, 82] width 220 height 61
copy span "[PERSON_NAME]"
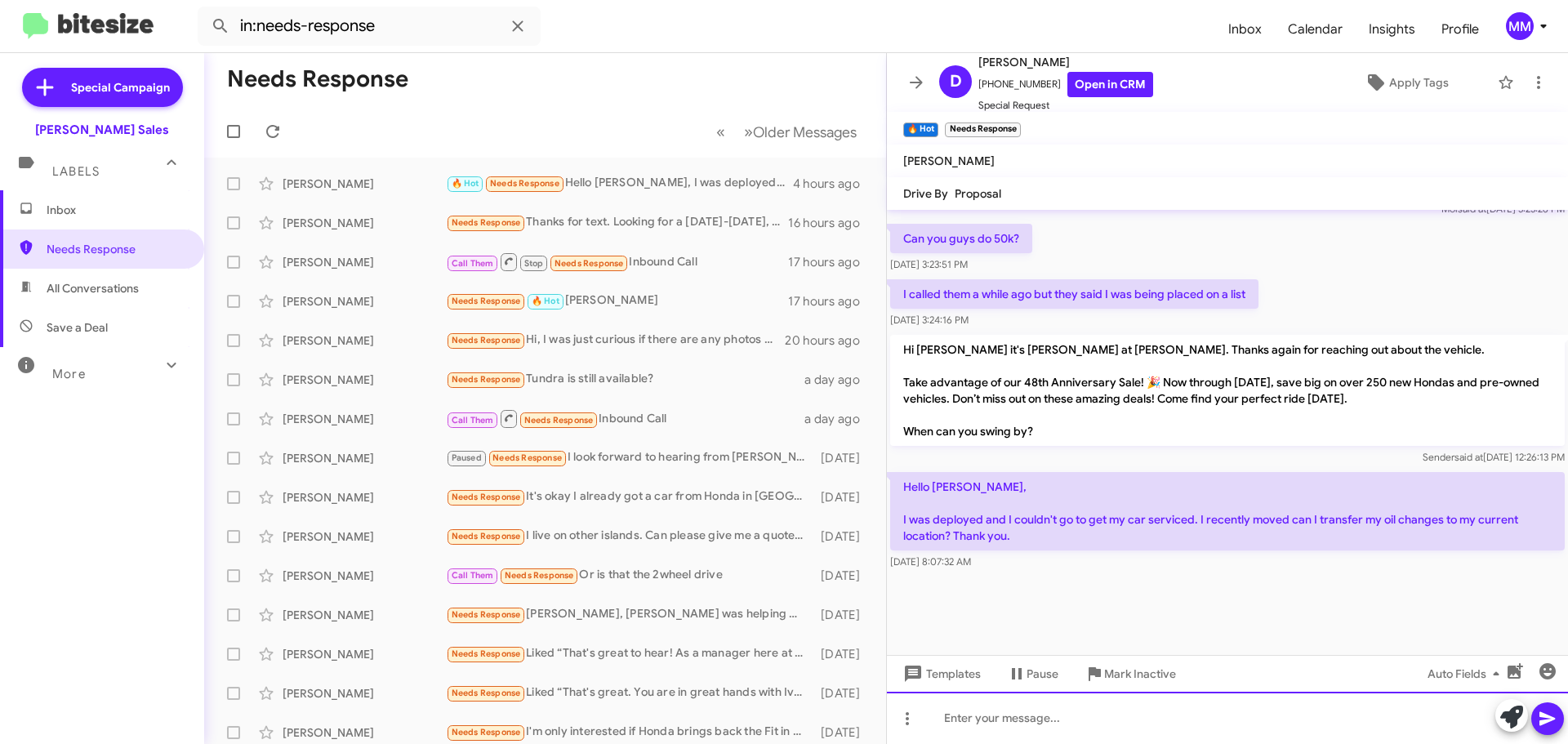
click at [956, 719] on div at bounding box center [1227, 718] width 681 height 52
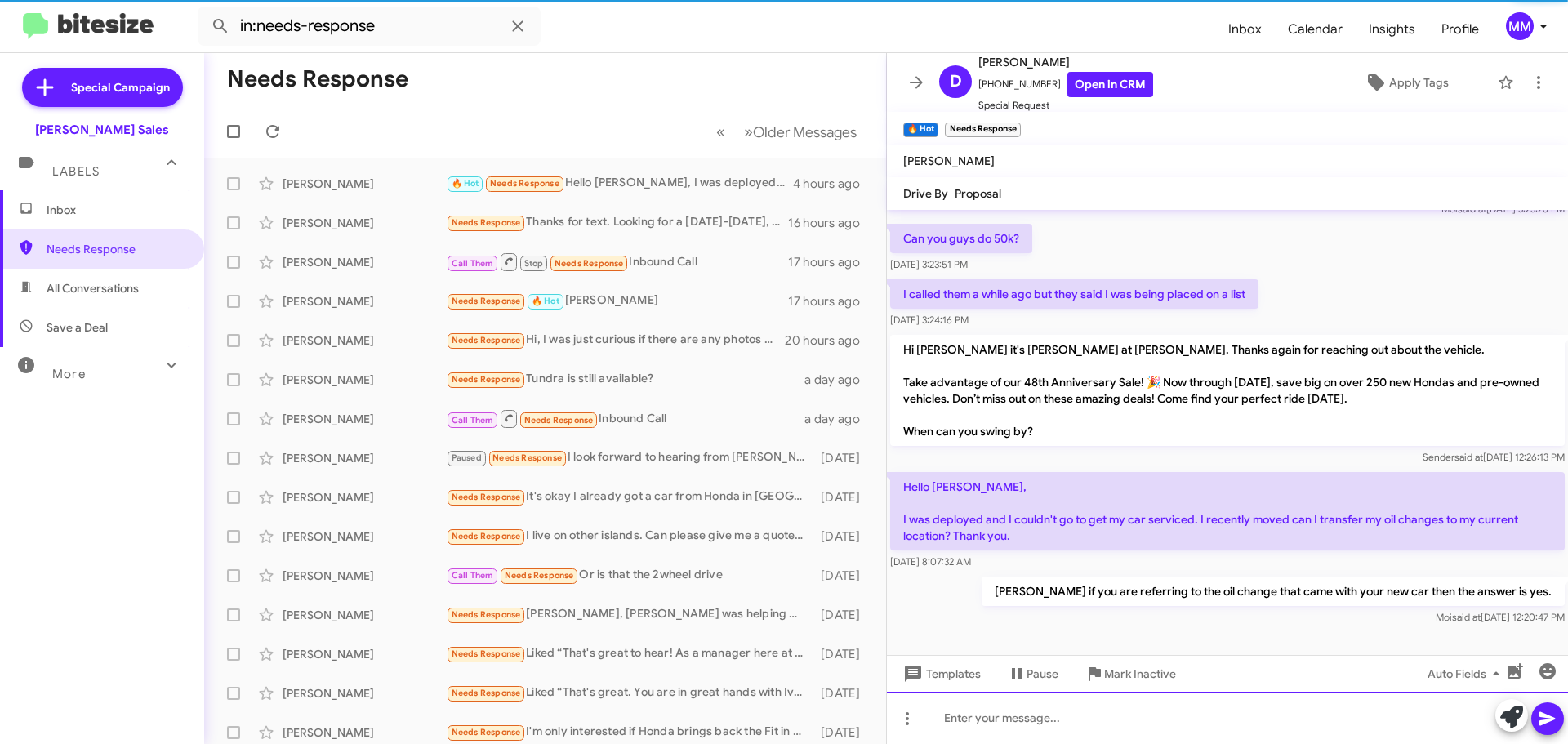
scroll to position [0, 0]
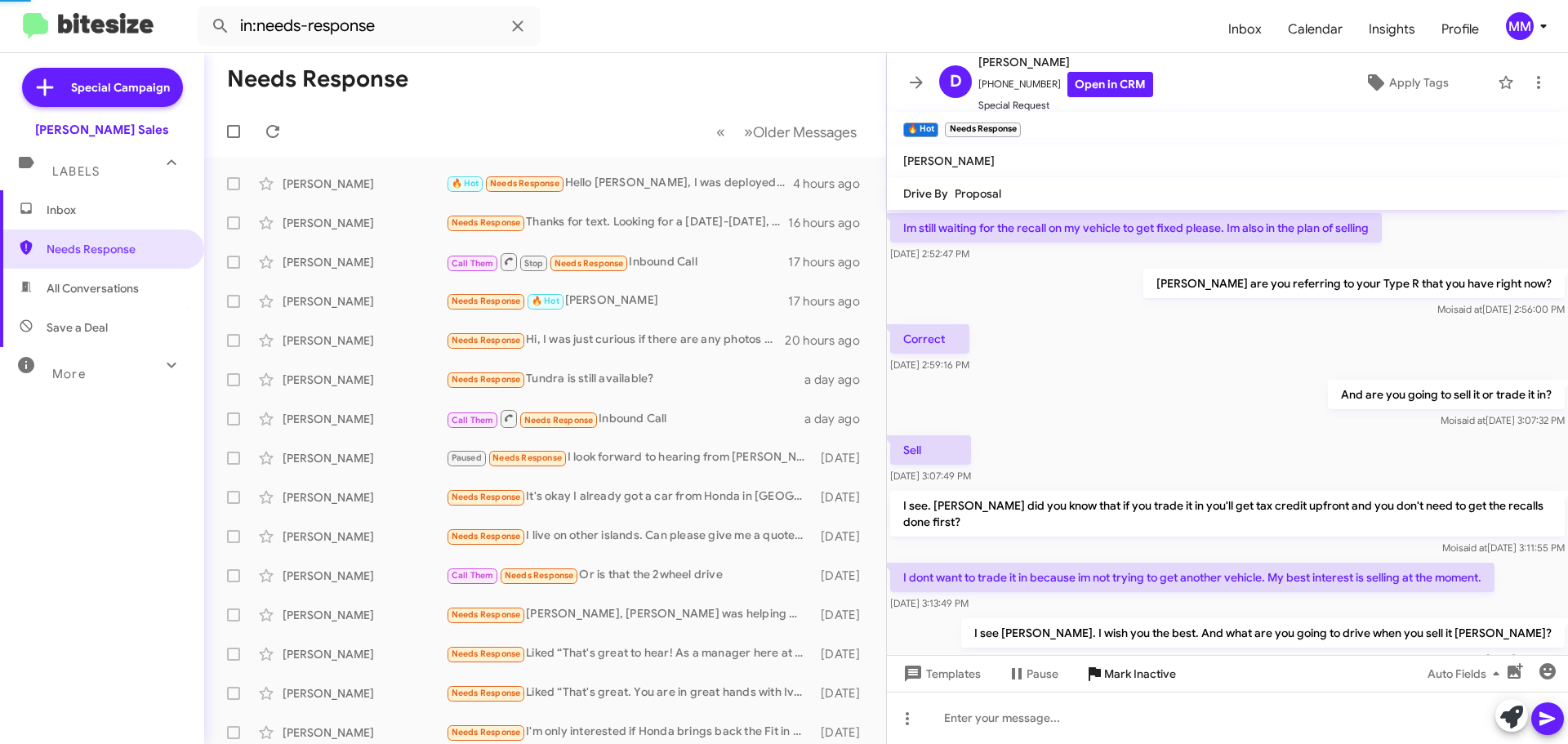
click at [1113, 678] on span "Mark Inactive" at bounding box center [1139, 673] width 72 height 29
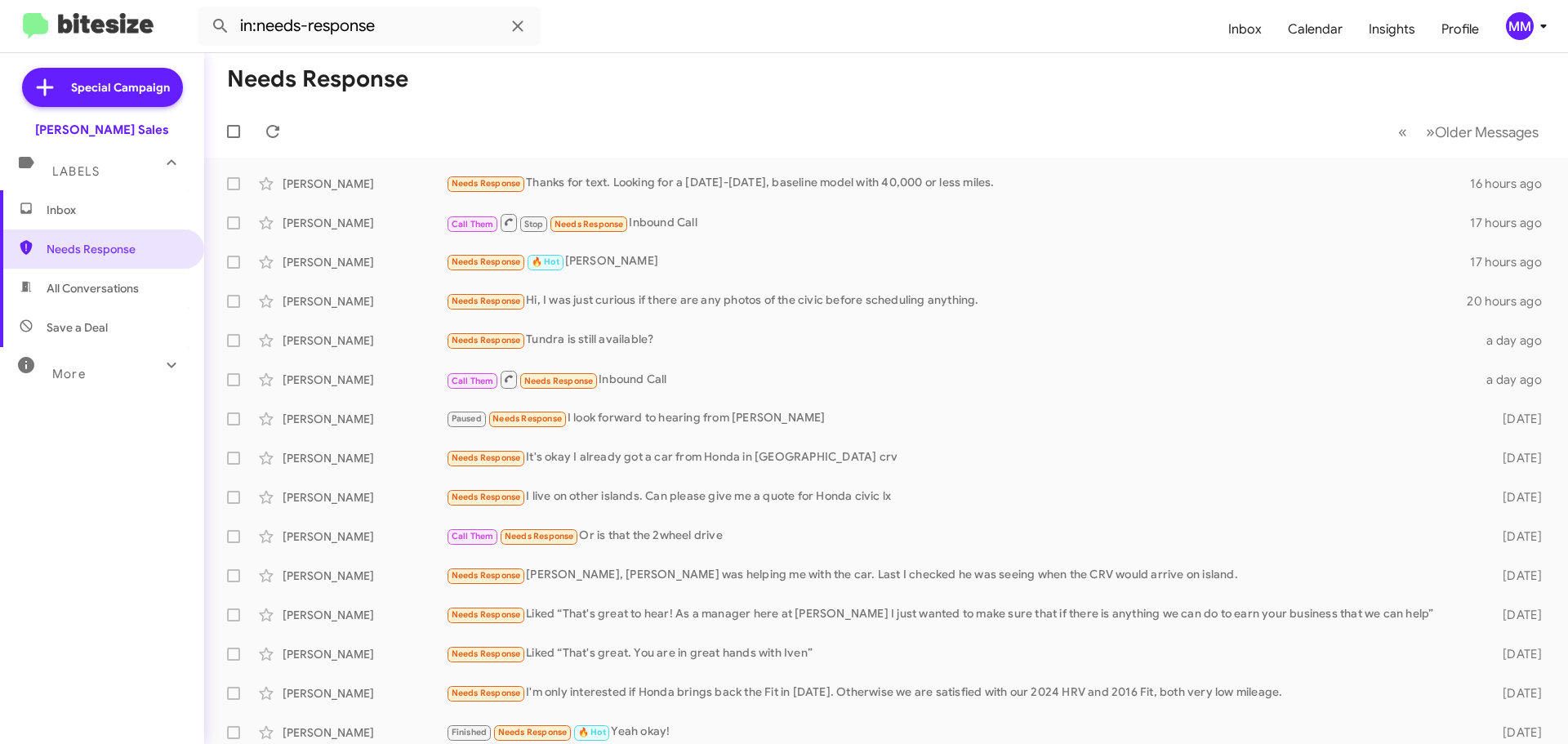
click at [133, 214] on span "Inbox" at bounding box center [116, 210] width 139 height 17
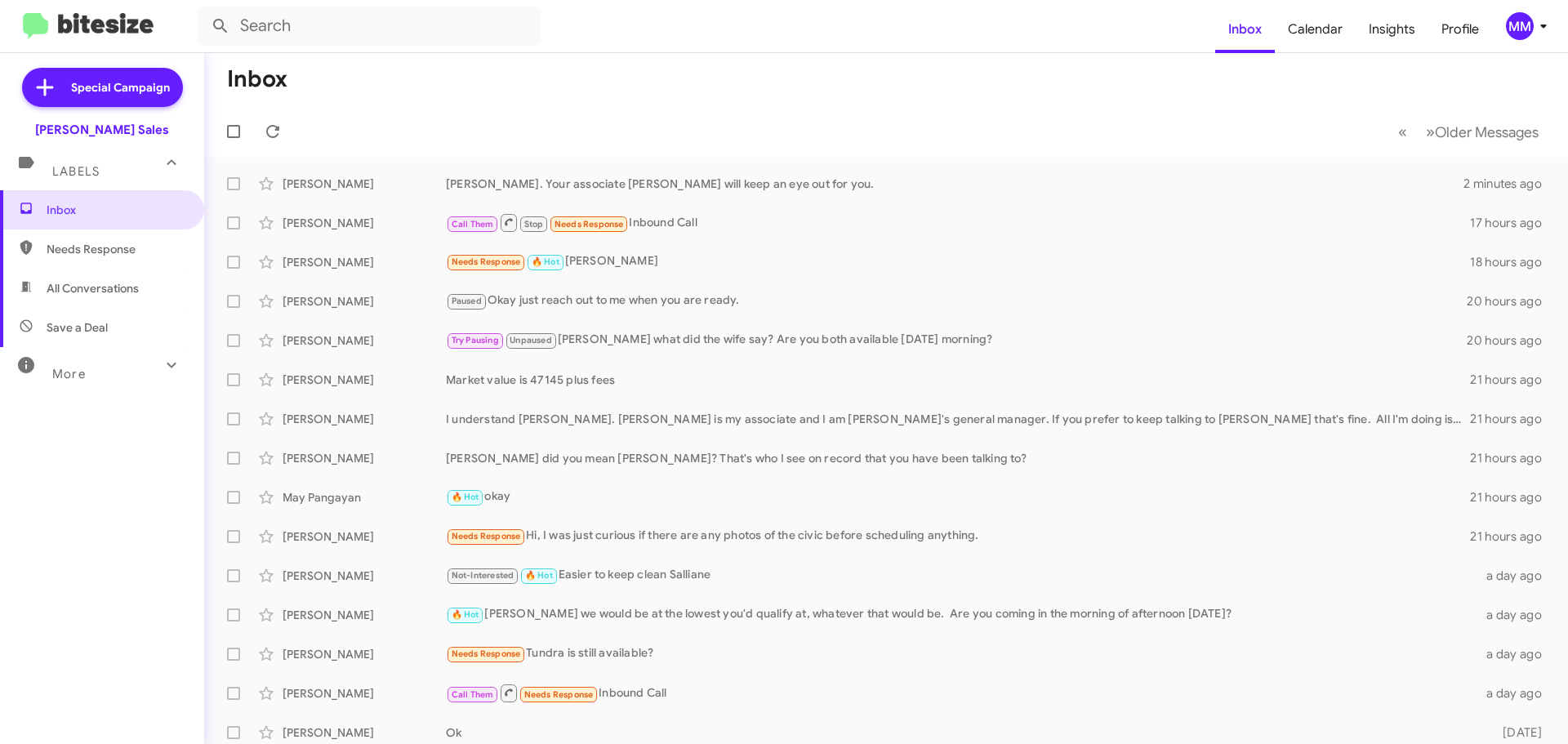
click at [105, 291] on span "All Conversations" at bounding box center [92, 288] width 92 height 17
type input "in:all-conversations"
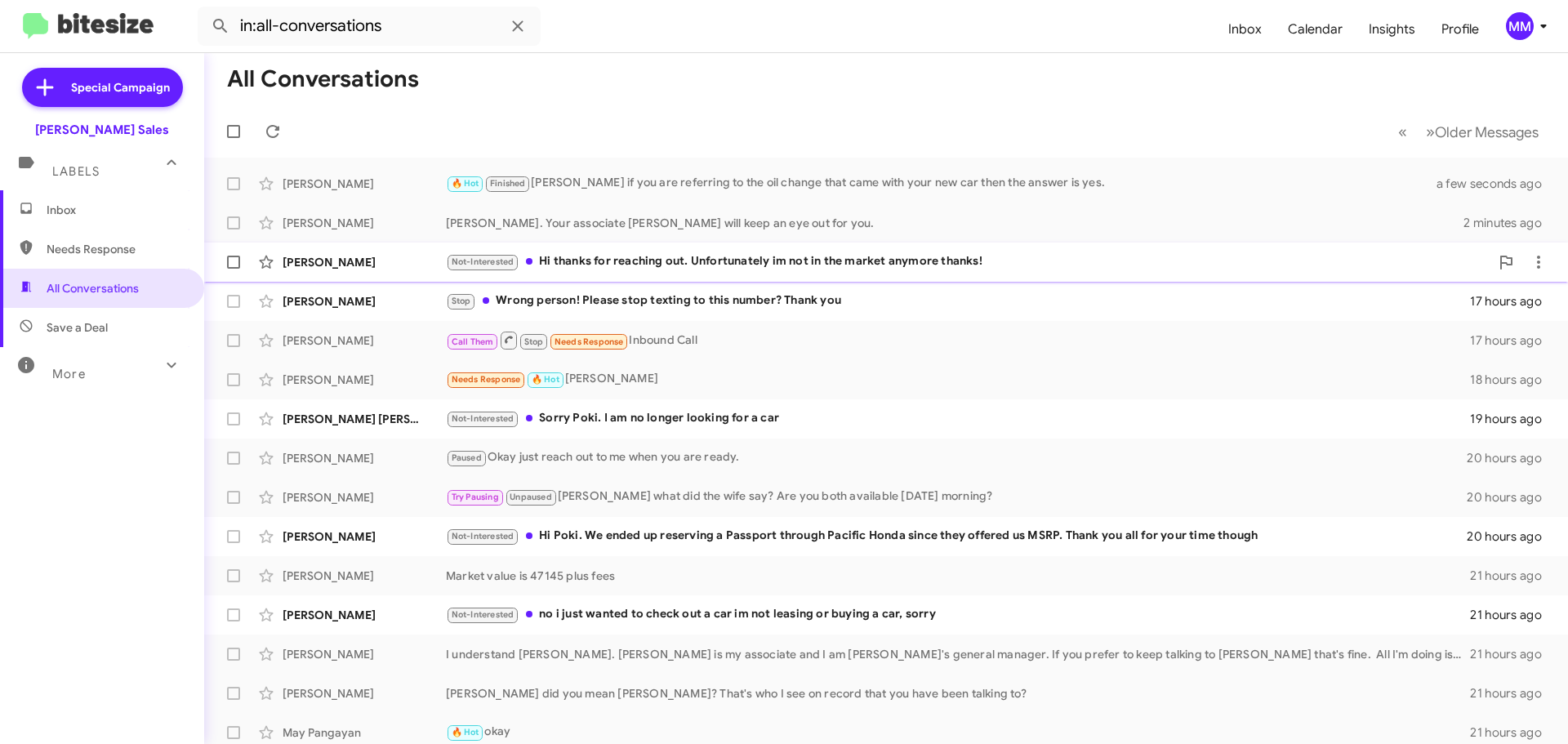
click at [639, 267] on div "Not-Interested Hi thanks for reaching out. Unfortunately im not in the market a…" at bounding box center [967, 261] width 1044 height 19
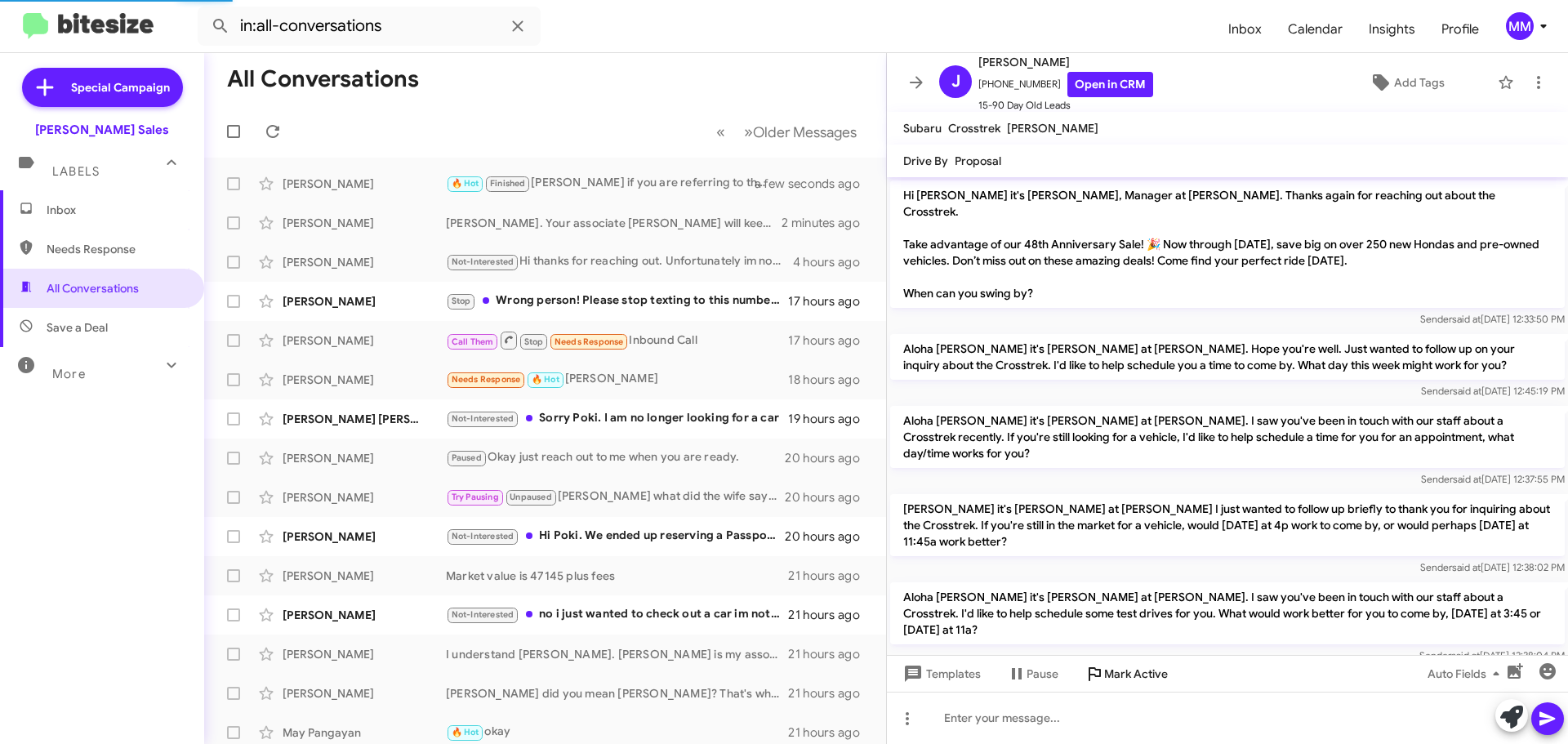
scroll to position [322, 0]
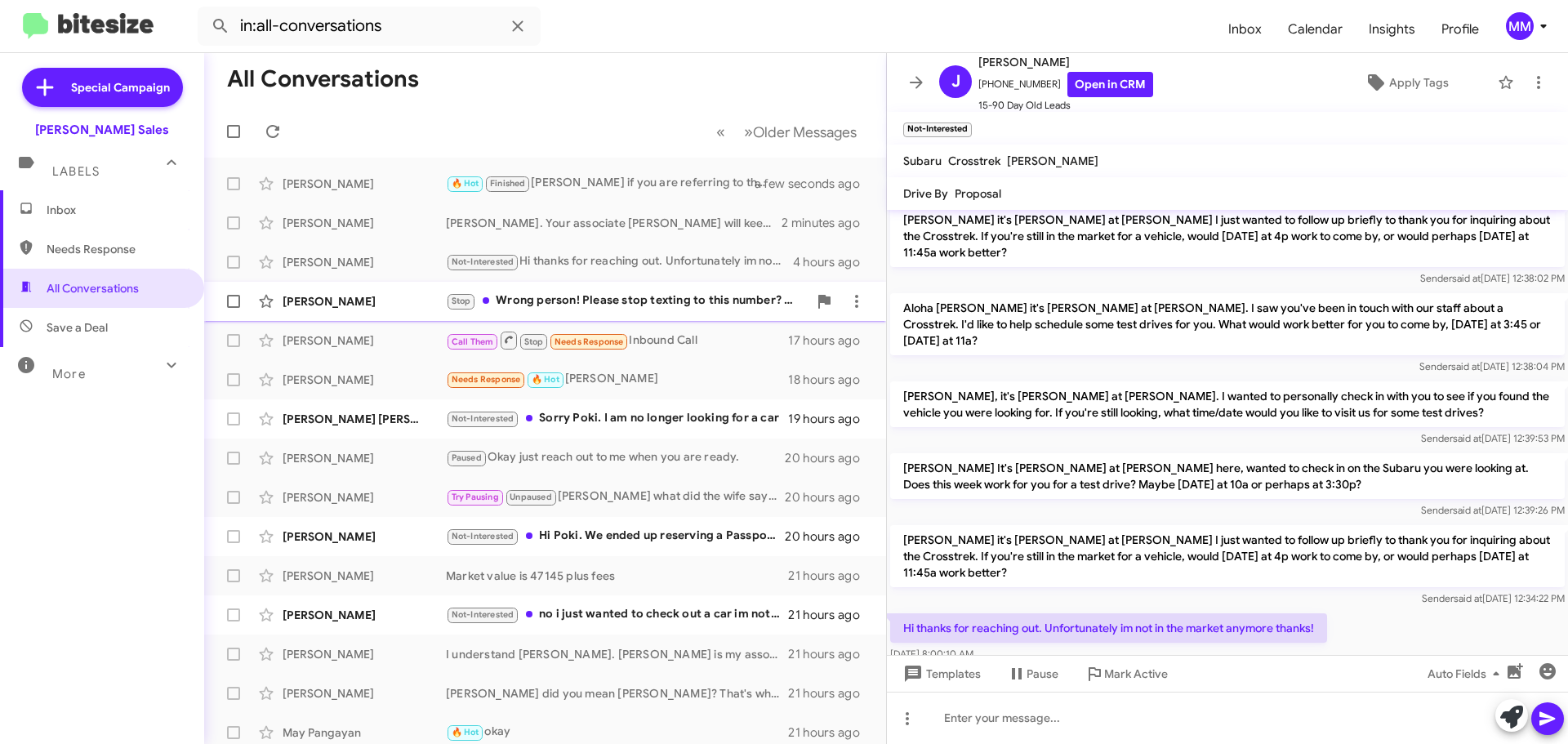
click at [561, 299] on div "Stop Wrong person! Please stop texting to this number? Thank you" at bounding box center [626, 300] width 362 height 19
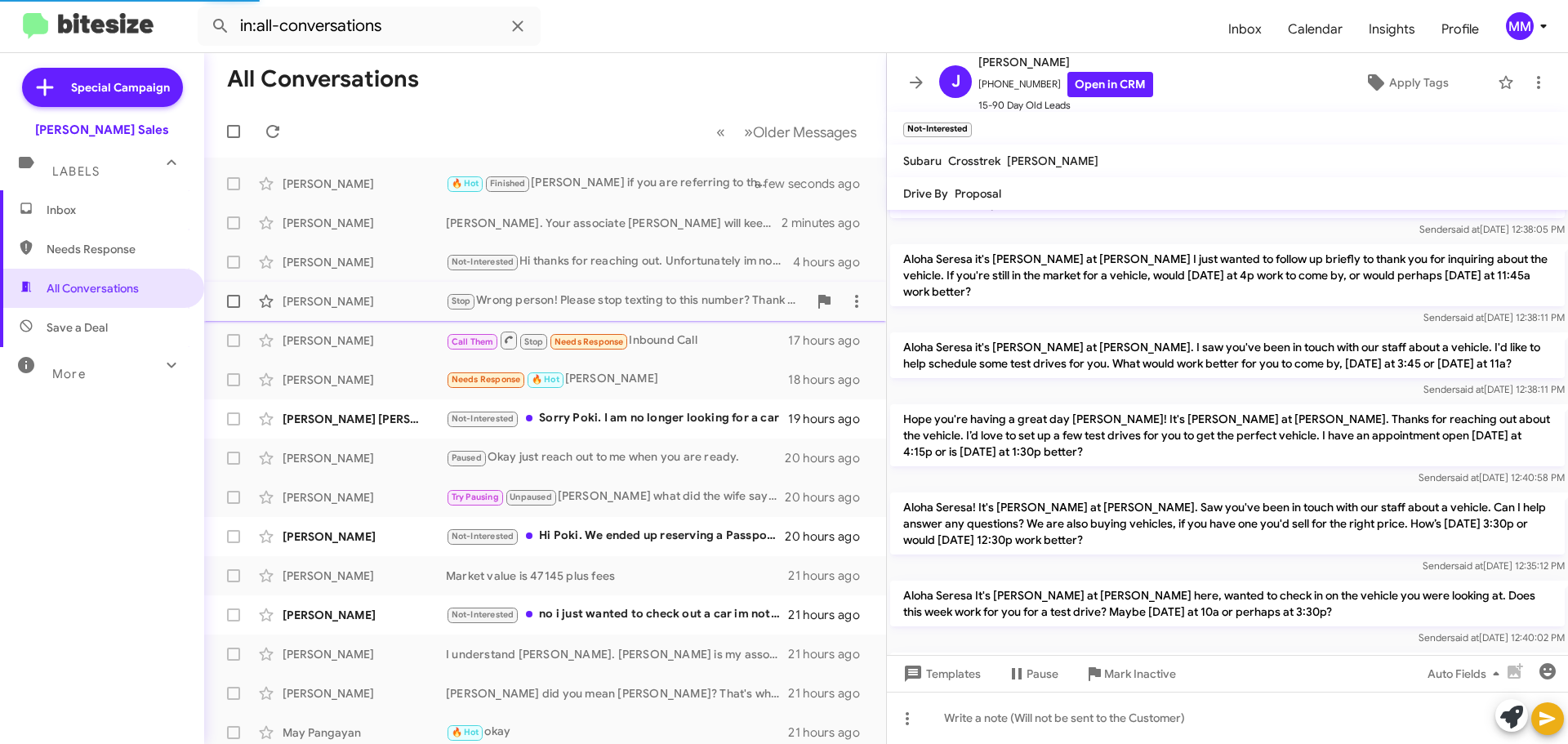
scroll to position [505, 0]
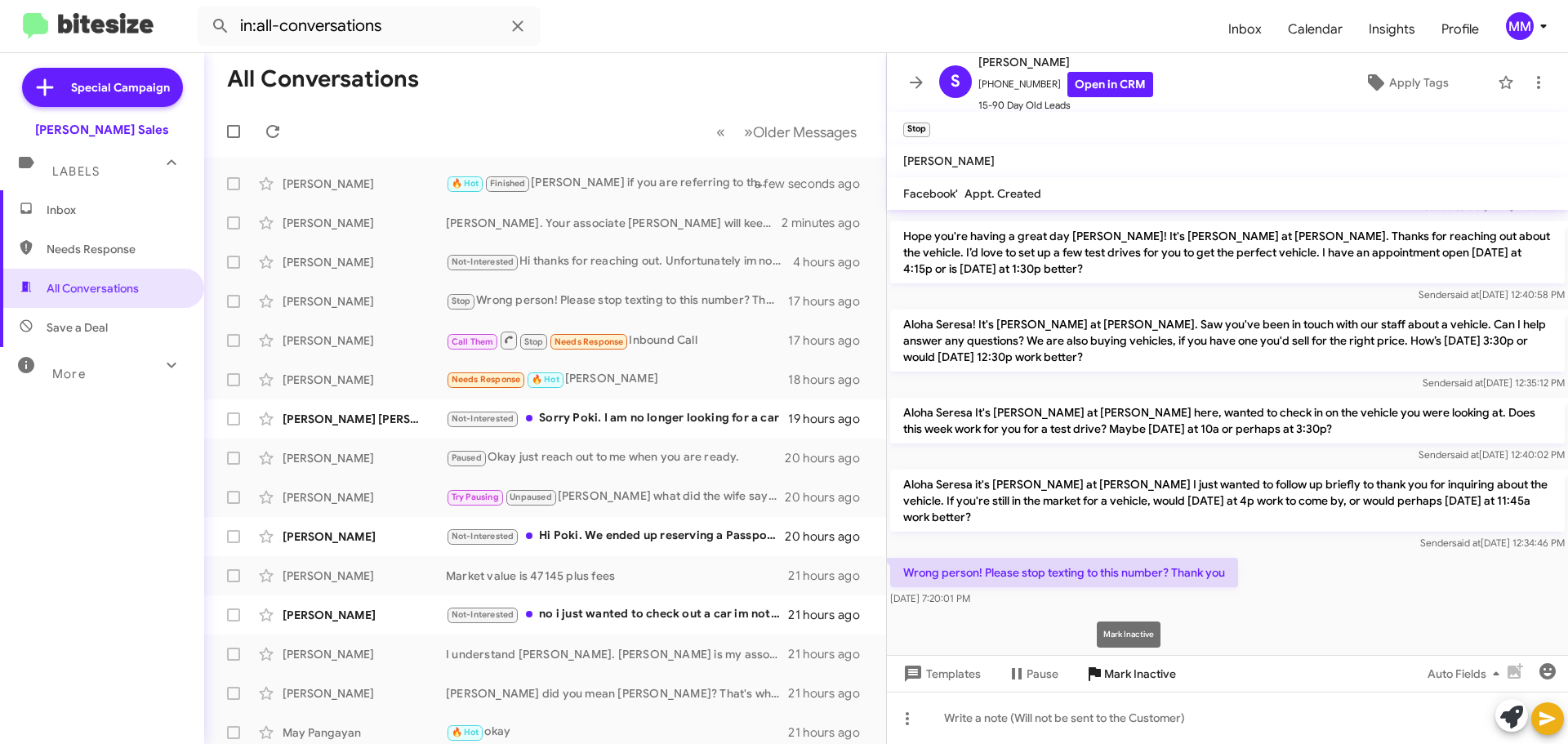
click at [1113, 678] on span "Mark Inactive" at bounding box center [1139, 673] width 72 height 29
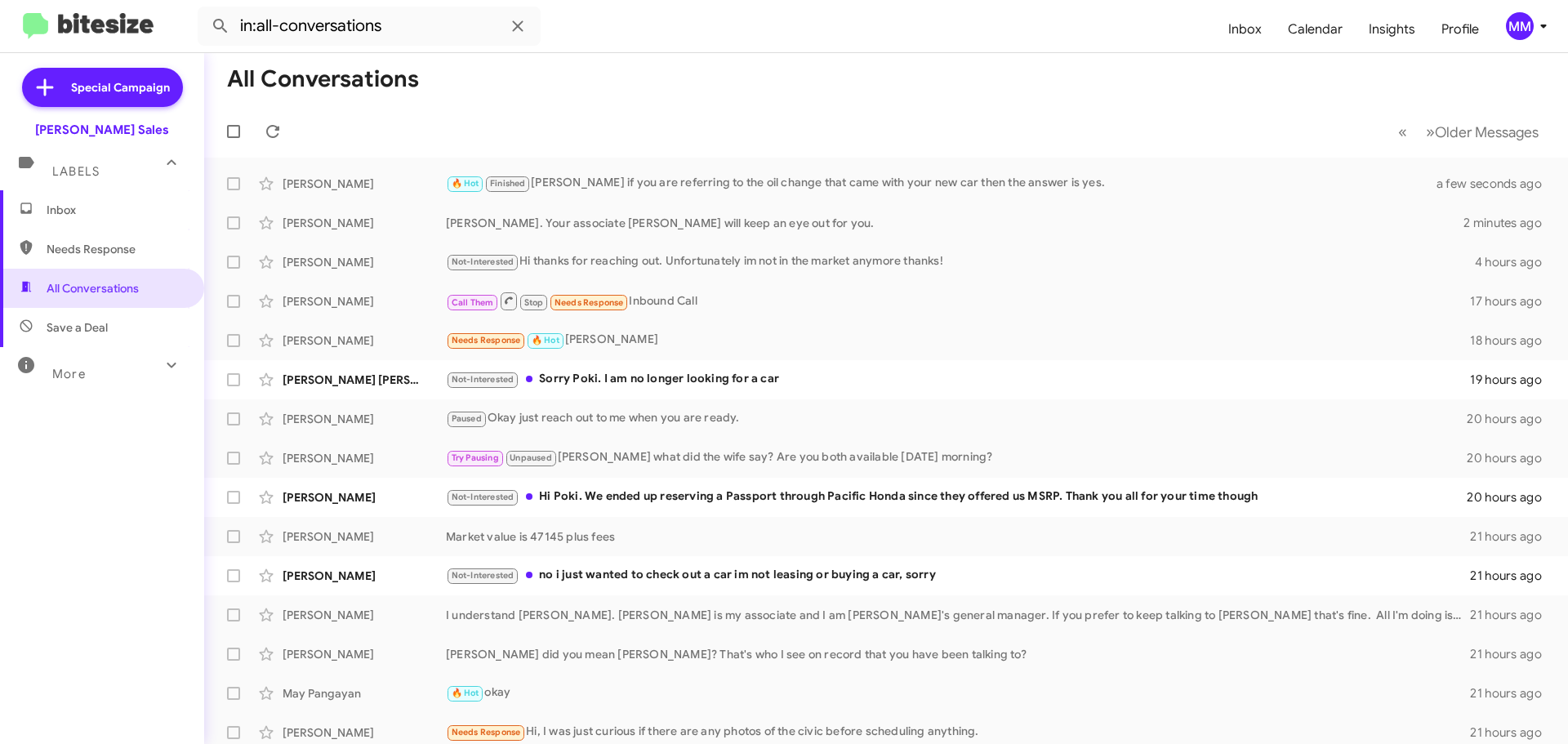
click at [73, 212] on span "Inbox" at bounding box center [116, 210] width 139 height 17
